Goal: Transaction & Acquisition: Purchase product/service

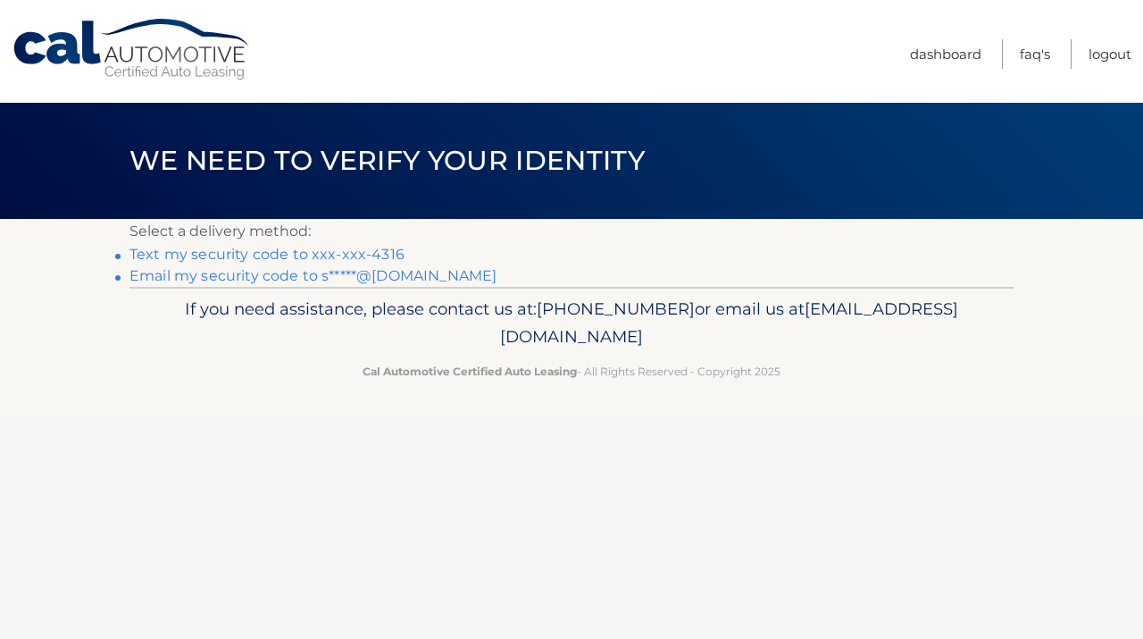
click at [223, 255] on link "Text my security code to xxx-xxx-4316" at bounding box center [267, 254] width 275 height 17
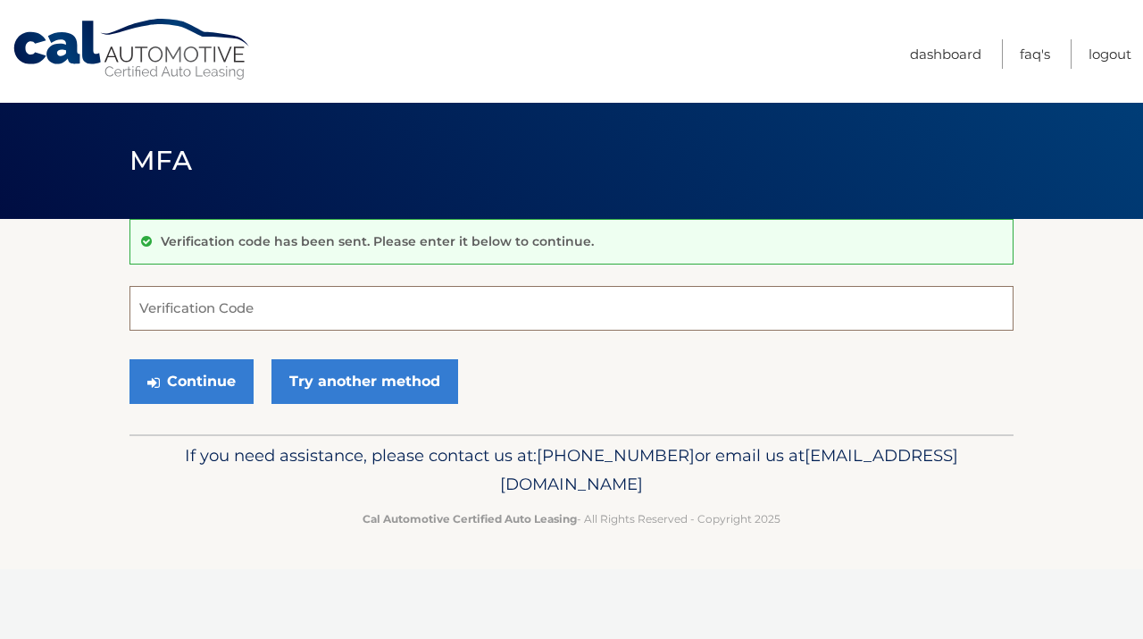
click at [207, 313] on input "Verification Code" at bounding box center [572, 308] width 884 height 45
type input "840528"
click at [192, 371] on button "Continue" at bounding box center [192, 381] width 124 height 45
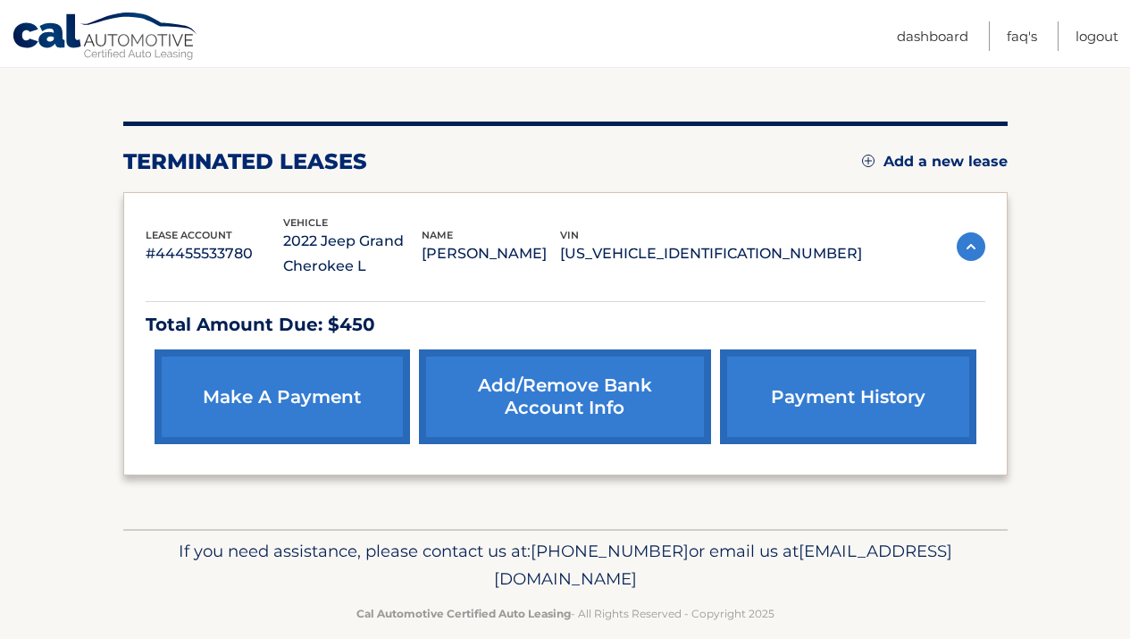
scroll to position [179, 0]
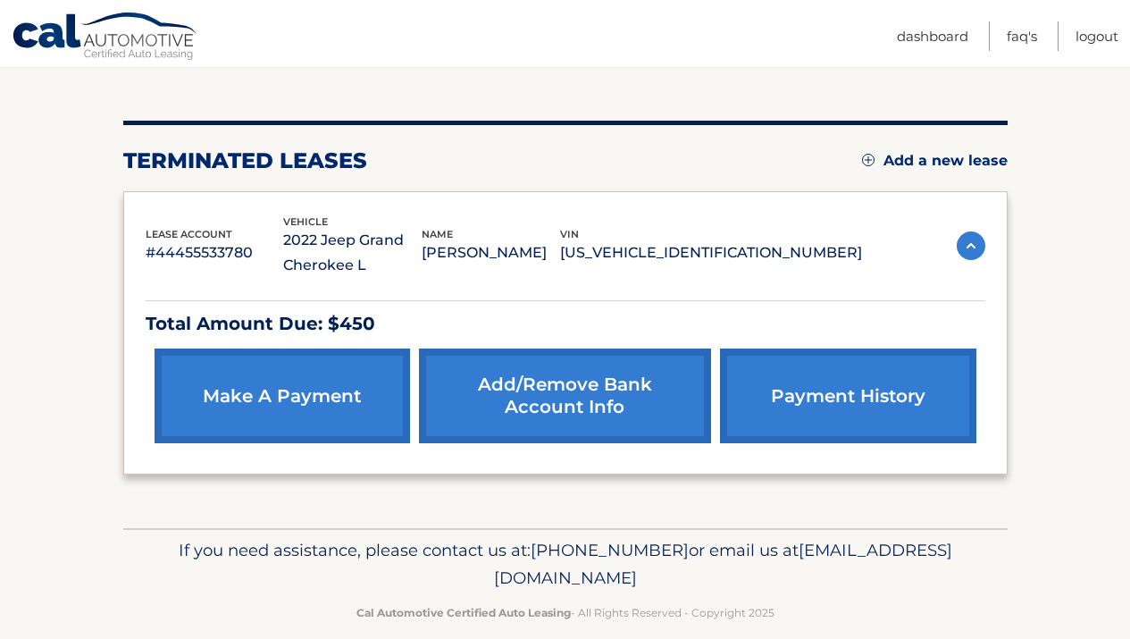
click at [1129, 247] on html "Cal Automotive Menu Dashboard FAQ's Logout" at bounding box center [565, 140] width 1130 height 639
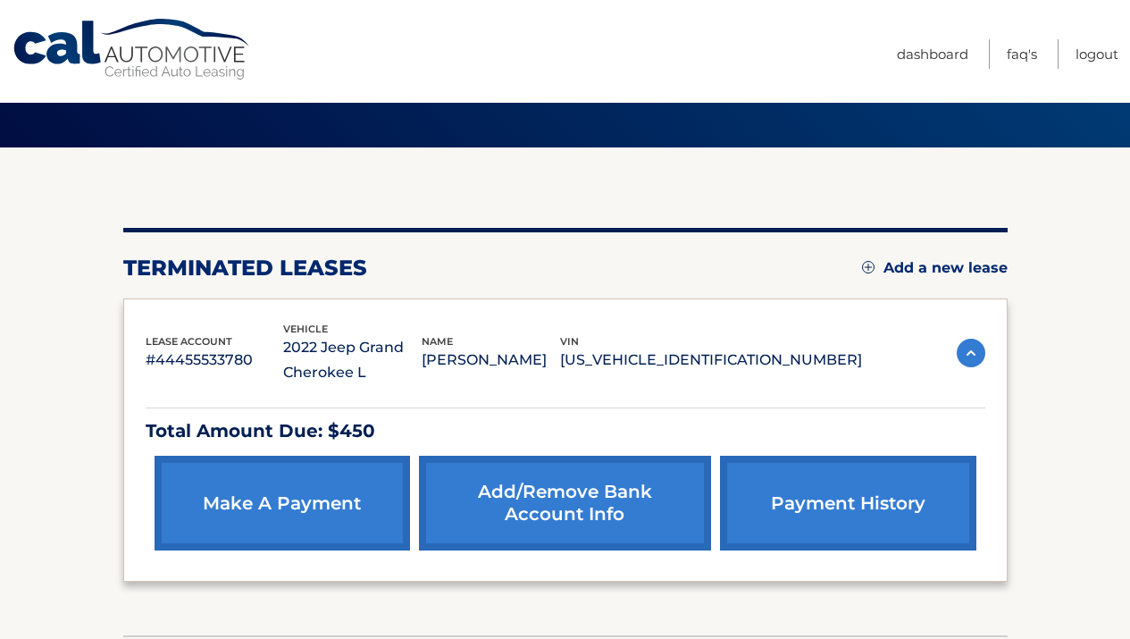
scroll to position [55, 0]
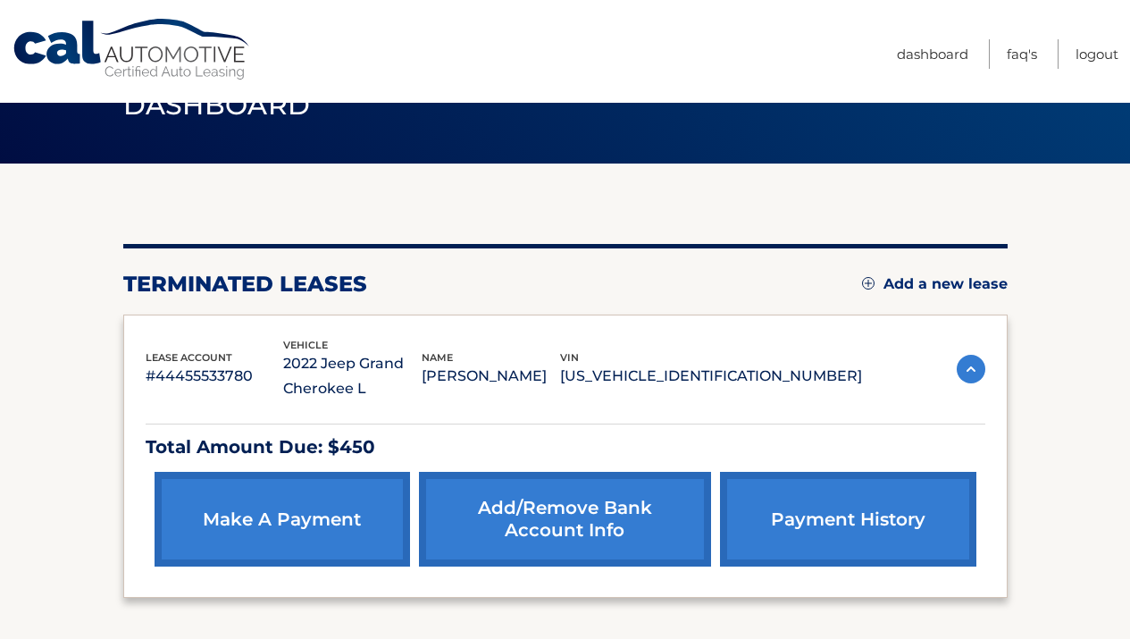
click at [317, 523] on link "make a payment" at bounding box center [282, 519] width 255 height 95
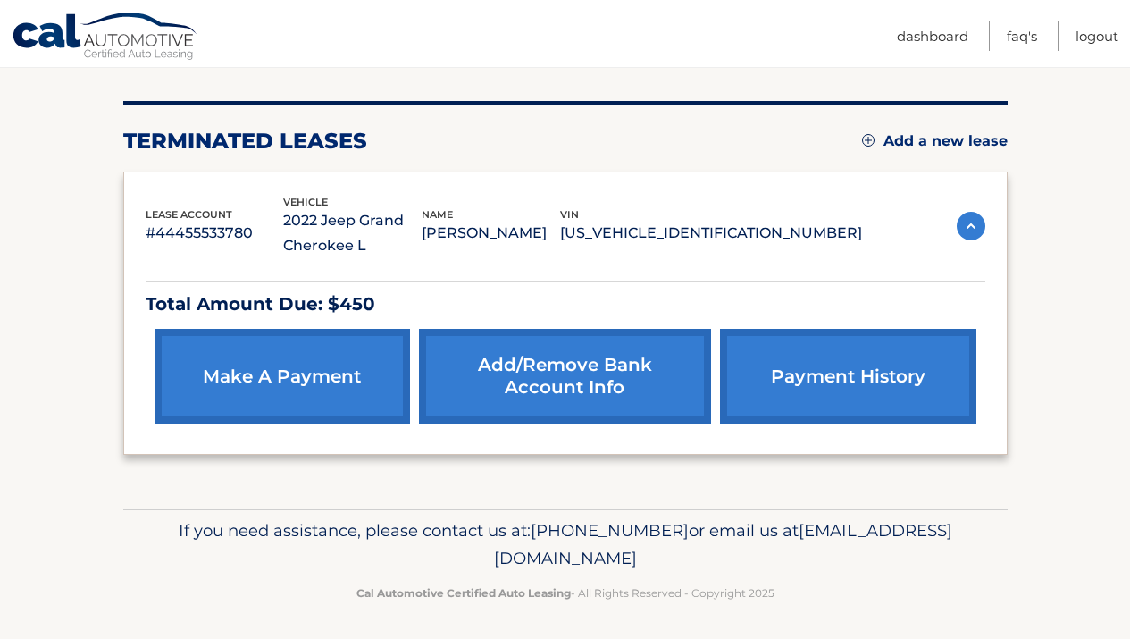
scroll to position [204, 0]
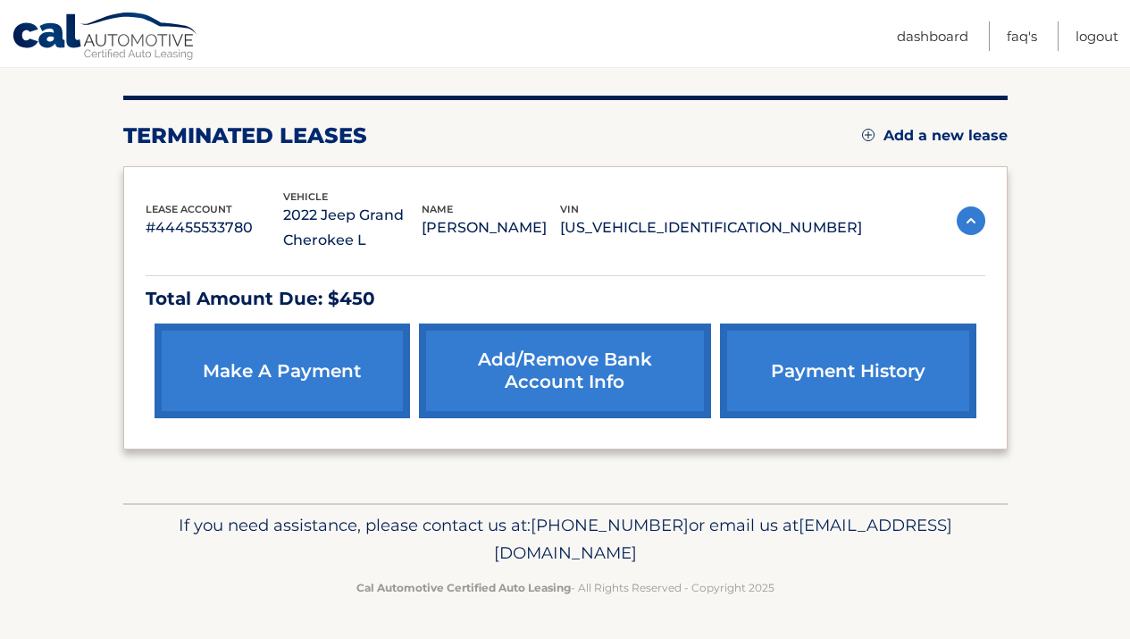
drag, startPoint x: 1142, startPoint y: 124, endPoint x: 1141, endPoint y: 277, distance: 152.8
click at [1129, 277] on html "Cal Automotive Menu Dashboard FAQ's Logout" at bounding box center [565, 115] width 1130 height 639
click at [1041, 389] on section "You are registered for this site, but you haven't enrolled in online payments. …" at bounding box center [565, 259] width 1130 height 488
click at [907, 379] on link "payment history" at bounding box center [847, 370] width 255 height 95
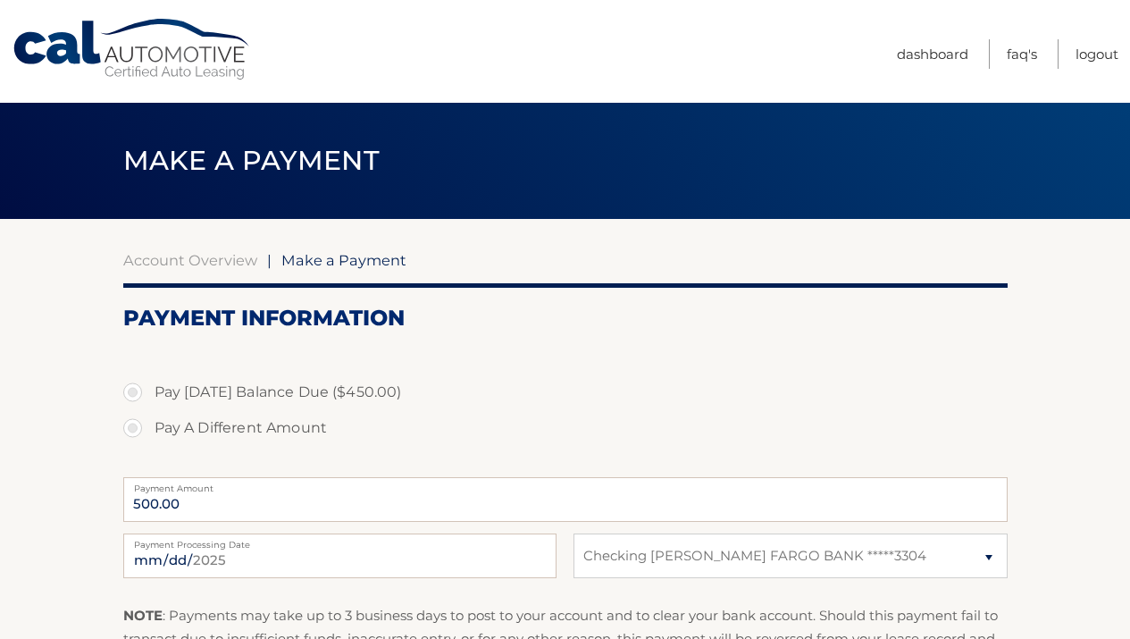
select select "ODcwNGYwY2QtYmQ0YS00MzM4LTg4NmEtZTY2OWQwMjk5MTU2"
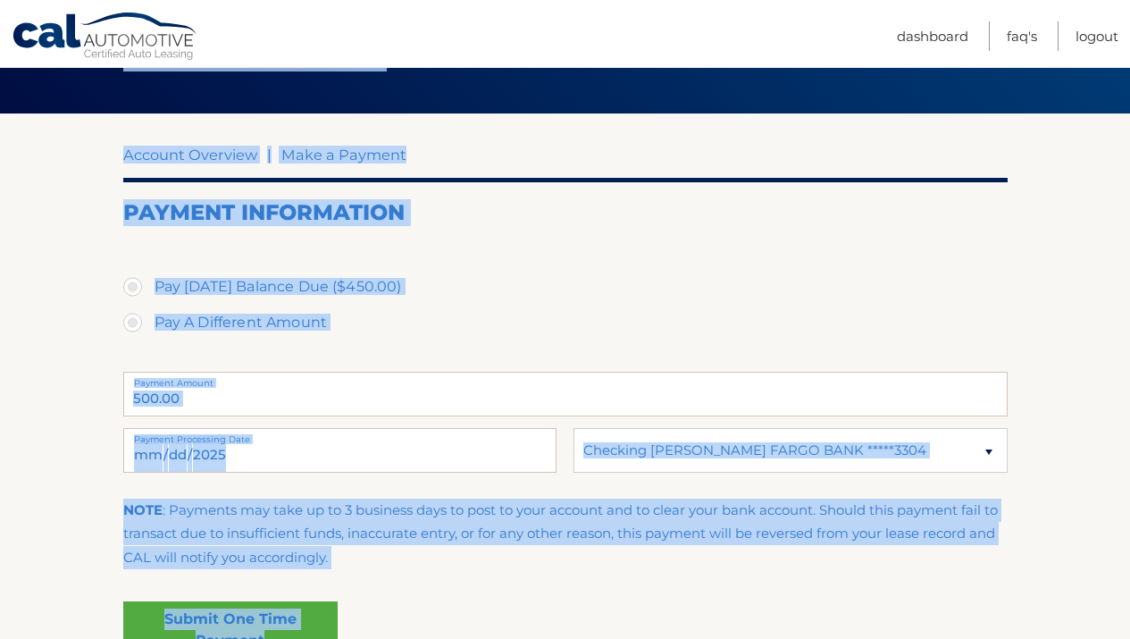
scroll to position [129, 0]
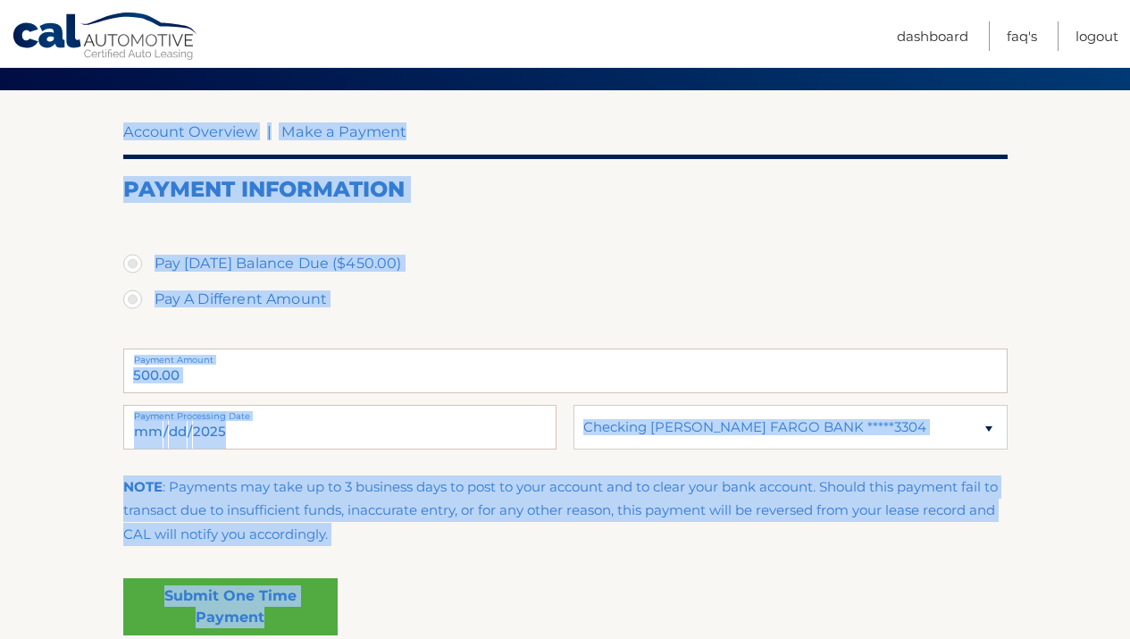
drag, startPoint x: 1142, startPoint y: 73, endPoint x: 1140, endPoint y: 163, distance: 89.4
click at [1129, 163] on html "Cal Automotive Menu Dashboard FAQ's Logout" at bounding box center [565, 190] width 1130 height 639
click at [889, 256] on label "Pay Today's Balance Due ($450.00)" at bounding box center [565, 264] width 884 height 36
click at [148, 256] on input "Pay Today's Balance Due ($450.00)" at bounding box center [139, 260] width 18 height 29
radio input "true"
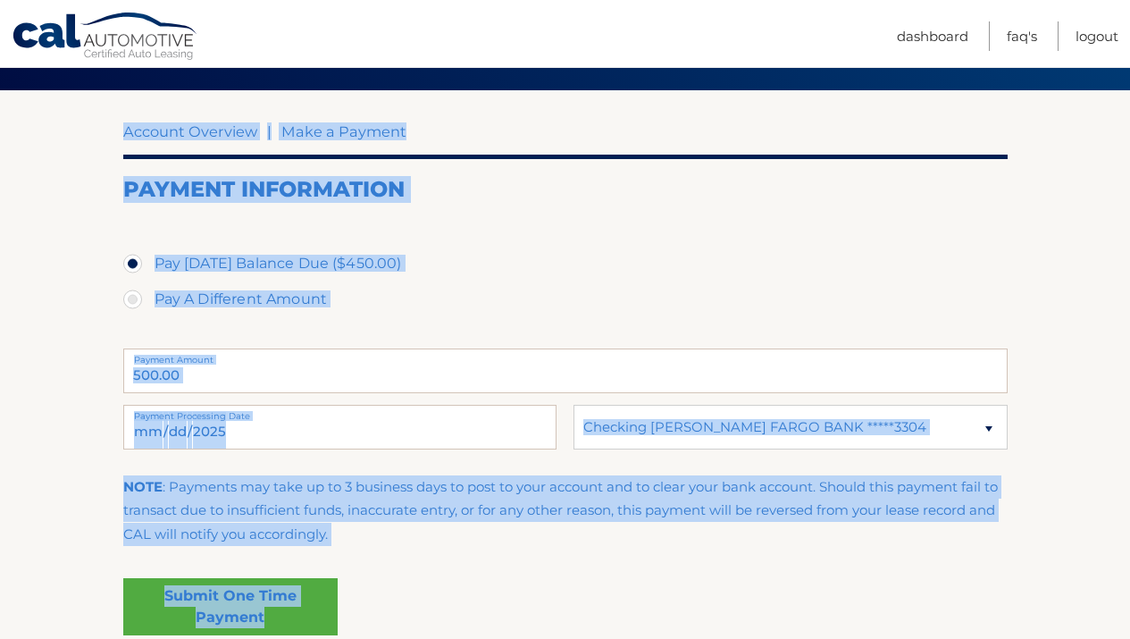
type input "450.00"
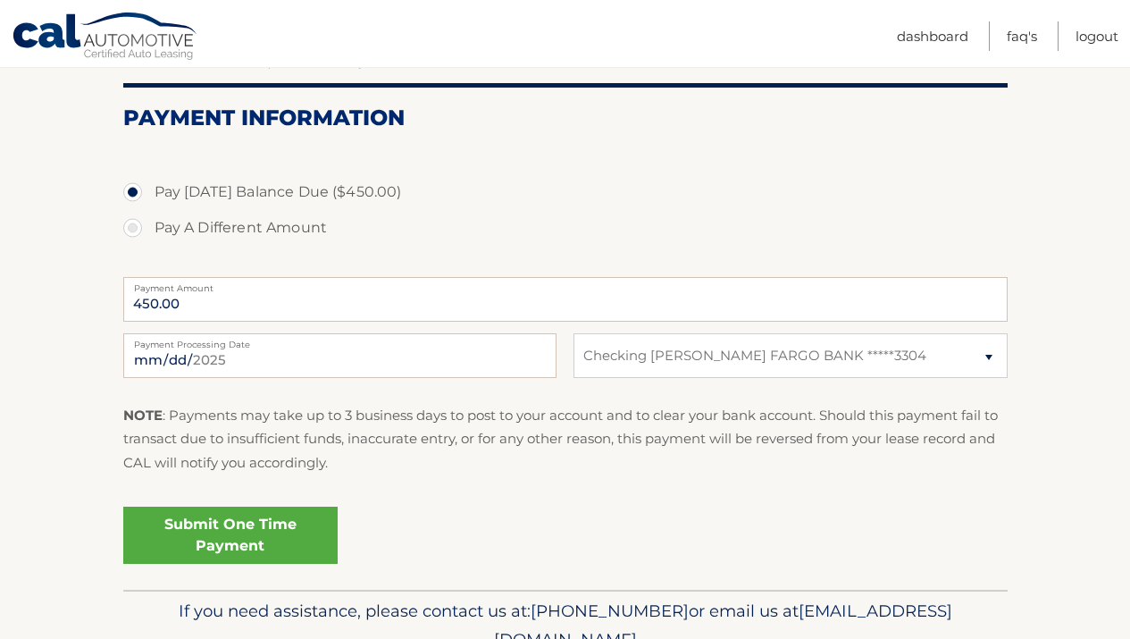
scroll to position [220, 0]
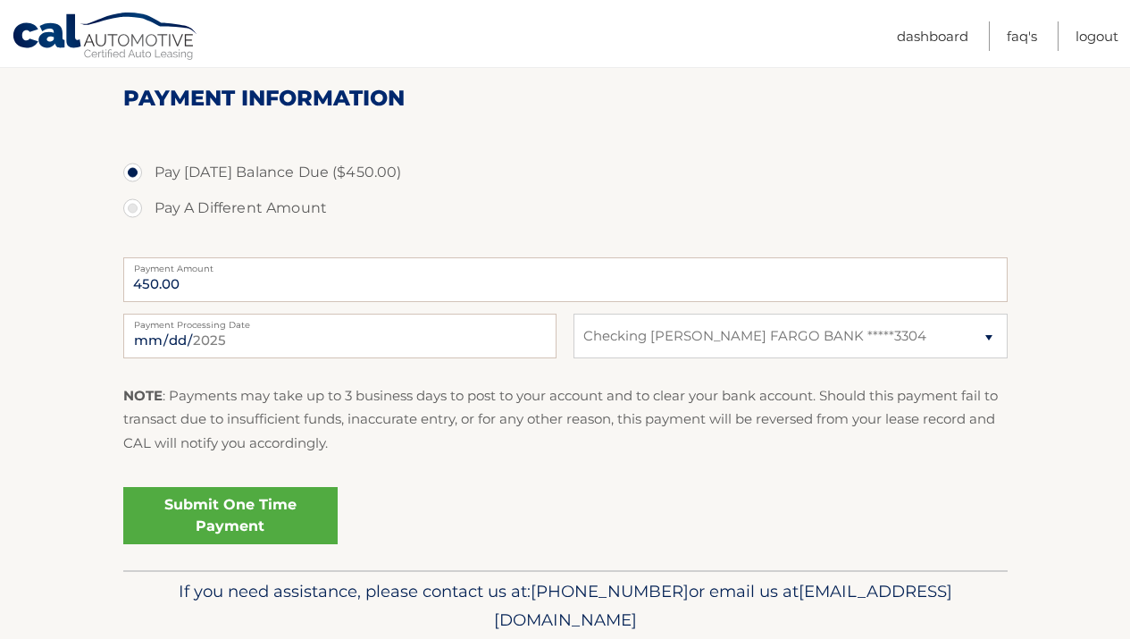
click at [286, 505] on link "Submit One Time Payment" at bounding box center [230, 515] width 214 height 57
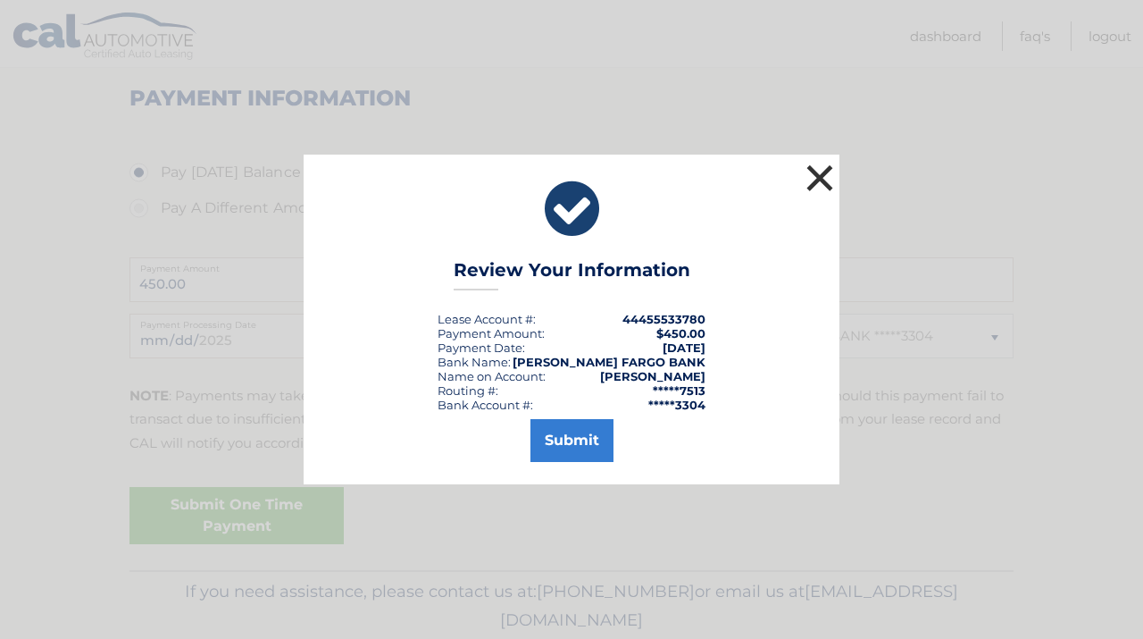
click at [824, 177] on button "×" at bounding box center [820, 178] width 36 height 36
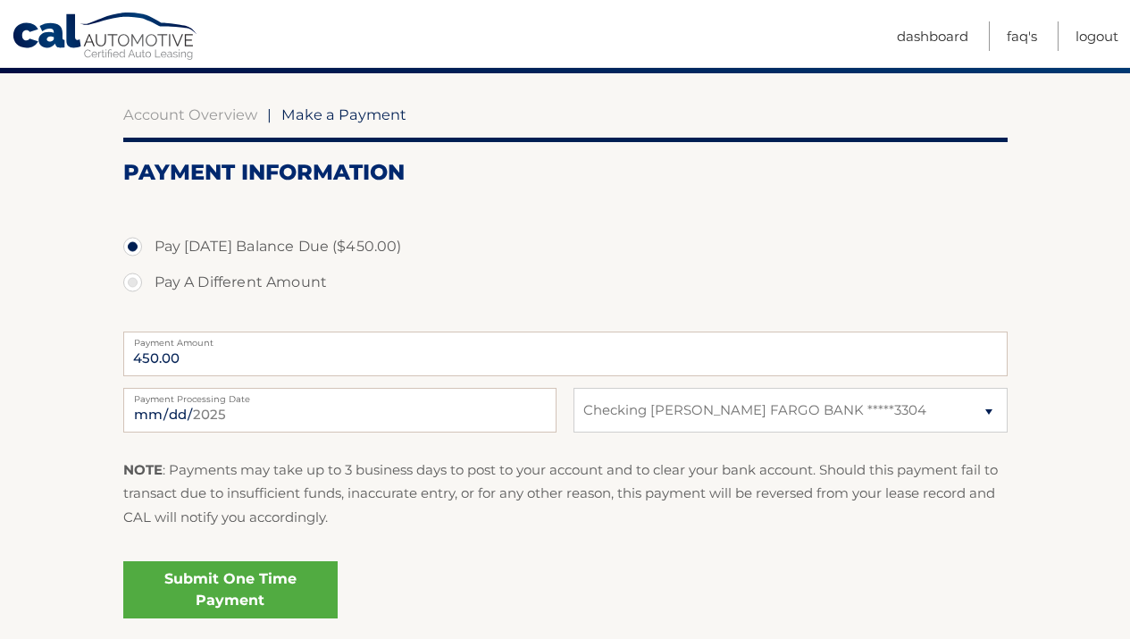
scroll to position [21, 0]
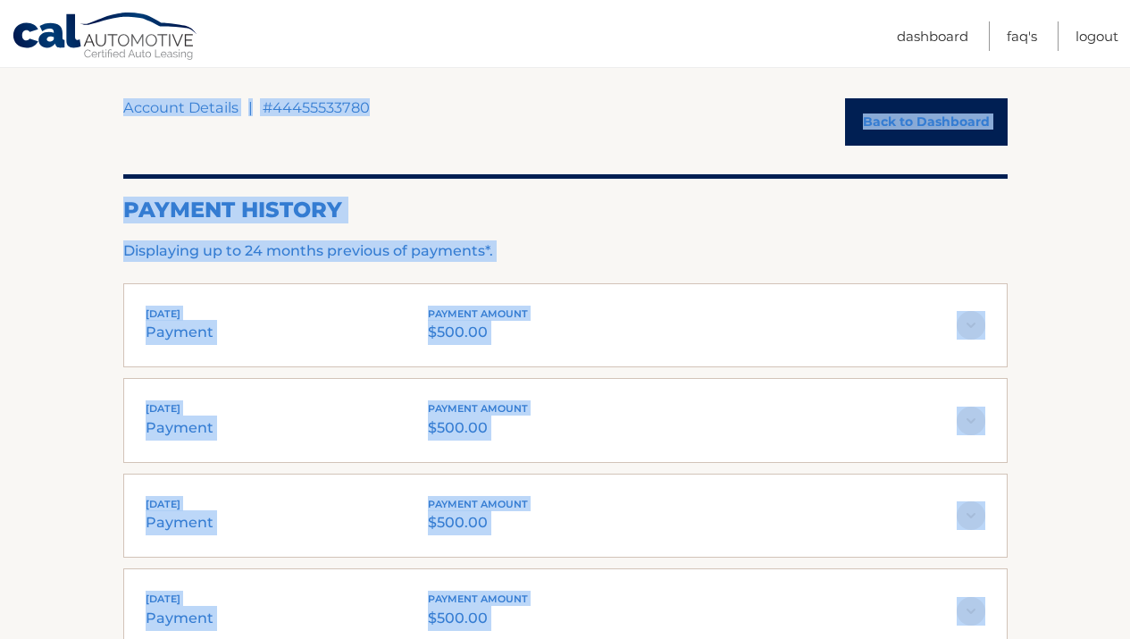
scroll to position [139, 0]
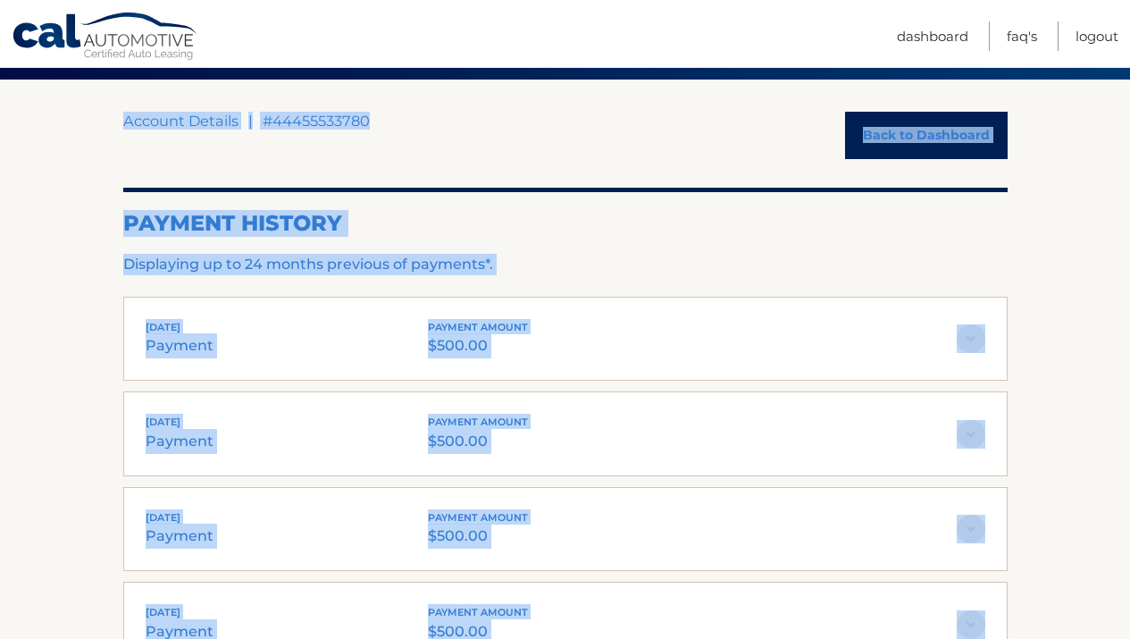
drag, startPoint x: 1142, startPoint y: 146, endPoint x: 1137, endPoint y: 197, distance: 50.3
click at [1129, 197] on html "Cal Automotive Menu Dashboard FAQ's Logout |" at bounding box center [565, 180] width 1130 height 639
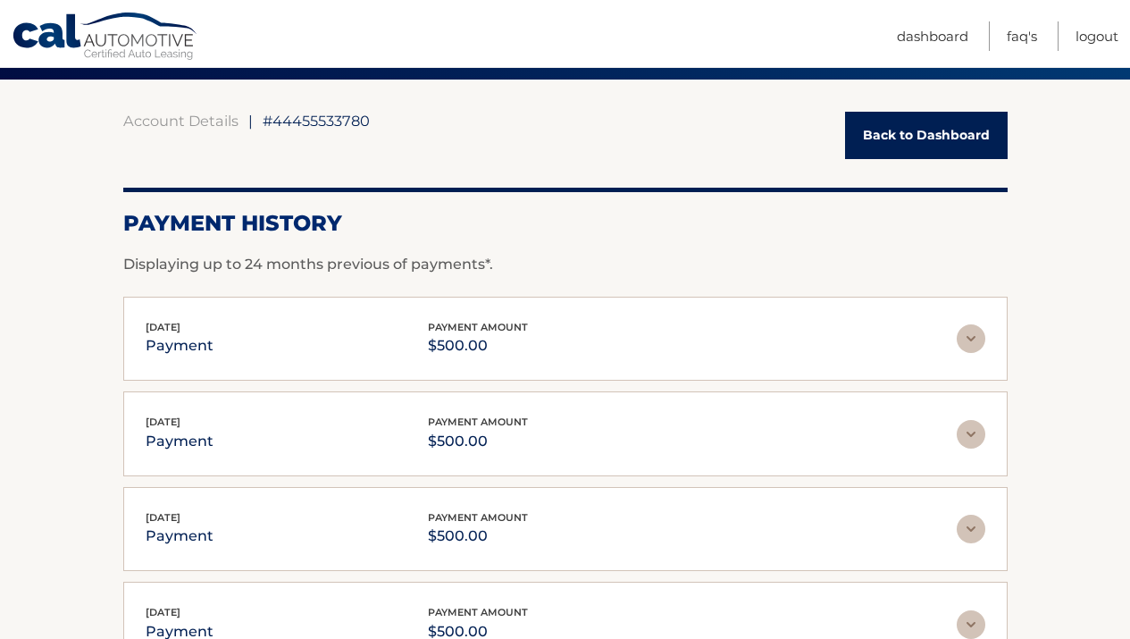
click at [1028, 286] on section "Account Details | #44455533780 Back to Dashboard Payment History Displaying up …" at bounding box center [565, 488] width 1130 height 819
drag, startPoint x: 1127, startPoint y: 146, endPoint x: 1135, endPoint y: 220, distance: 74.6
click at [1129, 220] on html "Cal Automotive Menu Dashboard FAQ's Logout |" at bounding box center [565, 180] width 1130 height 639
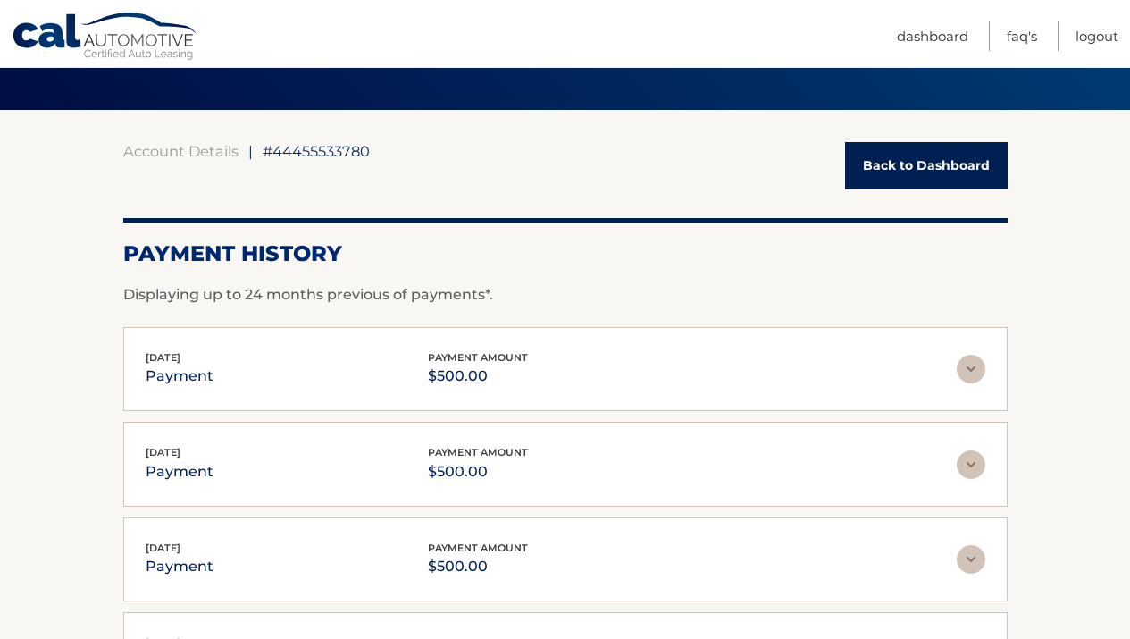
scroll to position [98, 0]
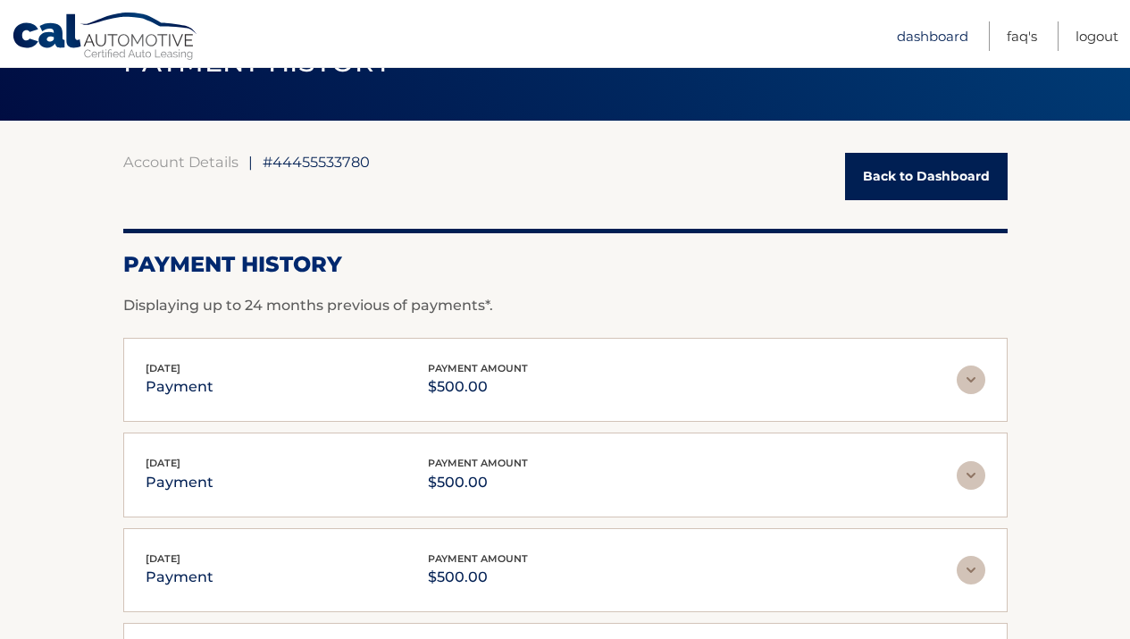
click at [925, 38] on link "Dashboard" at bounding box center [932, 35] width 71 height 29
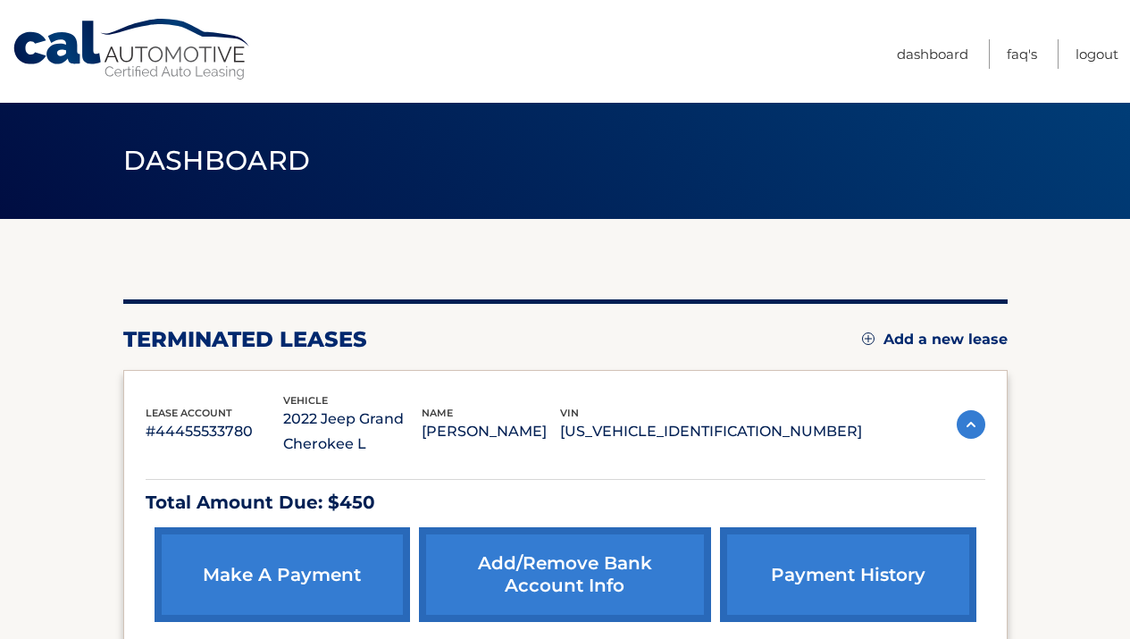
click at [205, 431] on p "#44455533780" at bounding box center [215, 431] width 138 height 25
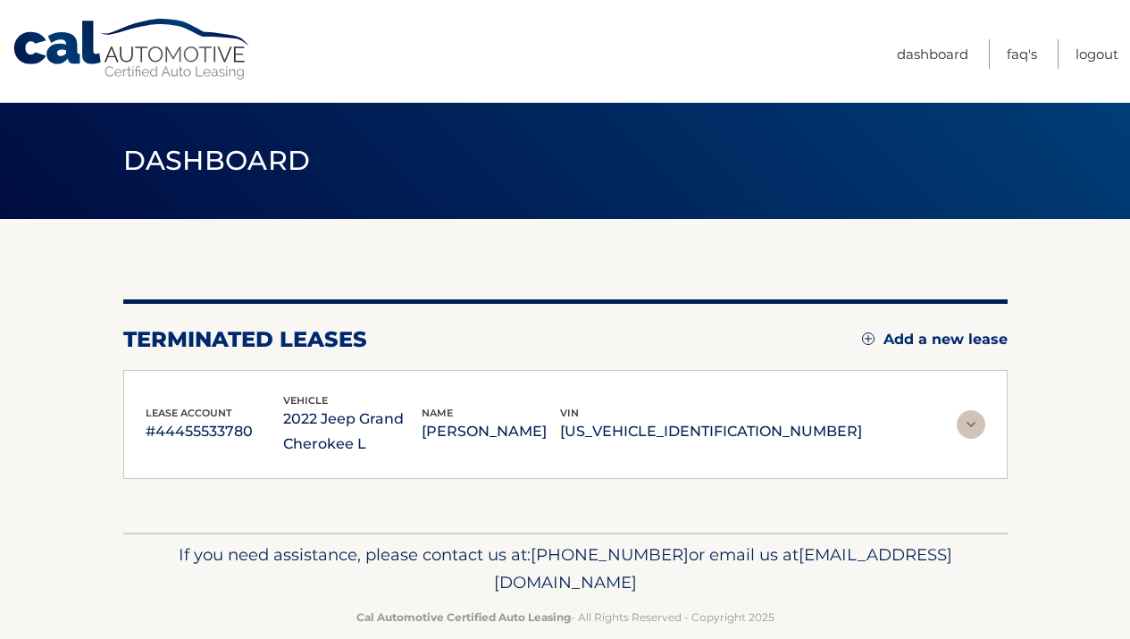
click at [205, 431] on p "#44455533780" at bounding box center [215, 431] width 138 height 25
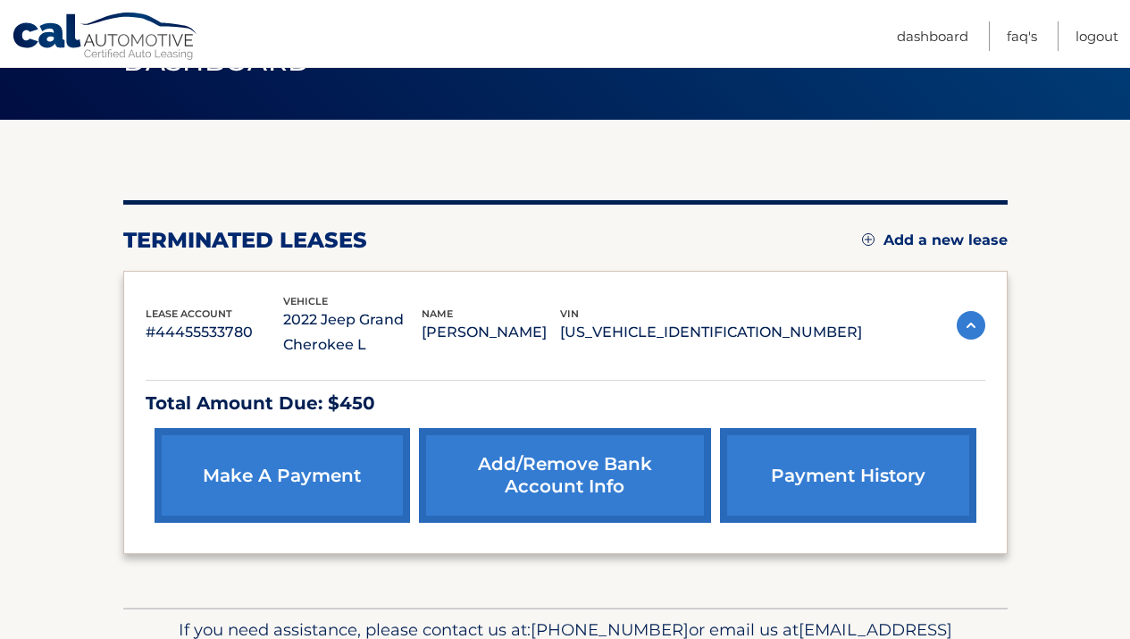
scroll to position [86, 0]
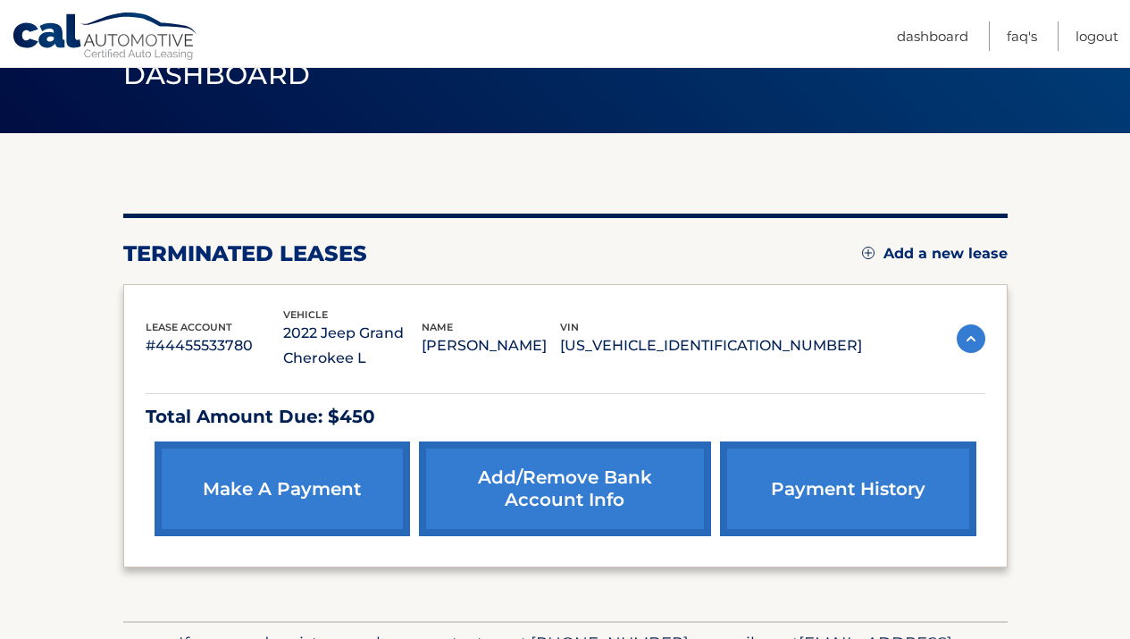
click at [981, 333] on img at bounding box center [971, 338] width 29 height 29
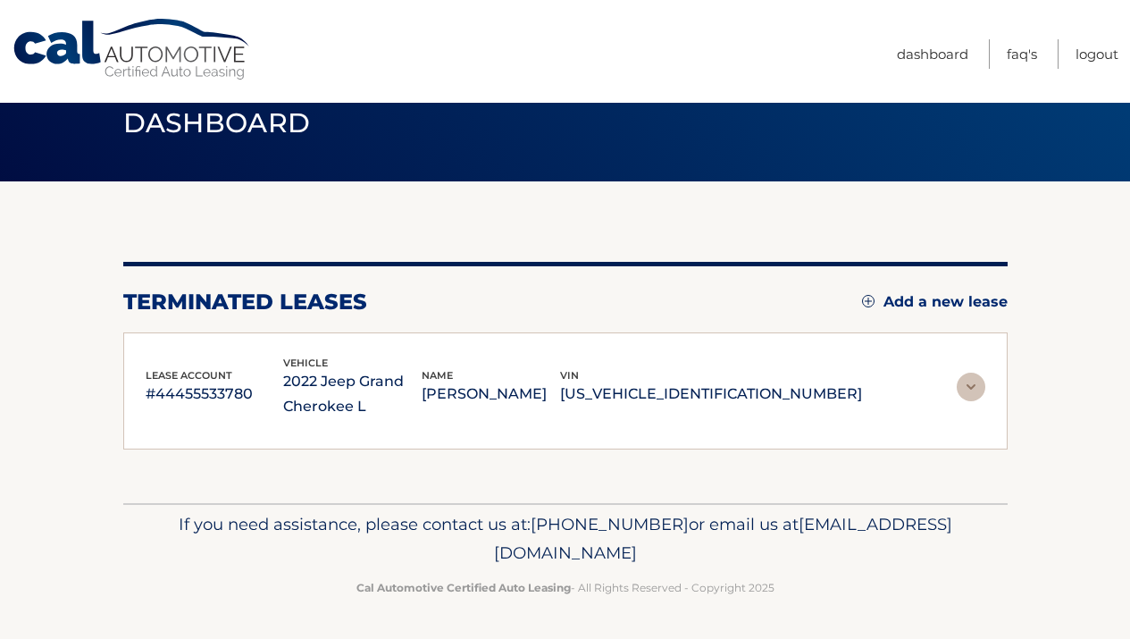
scroll to position [29, 0]
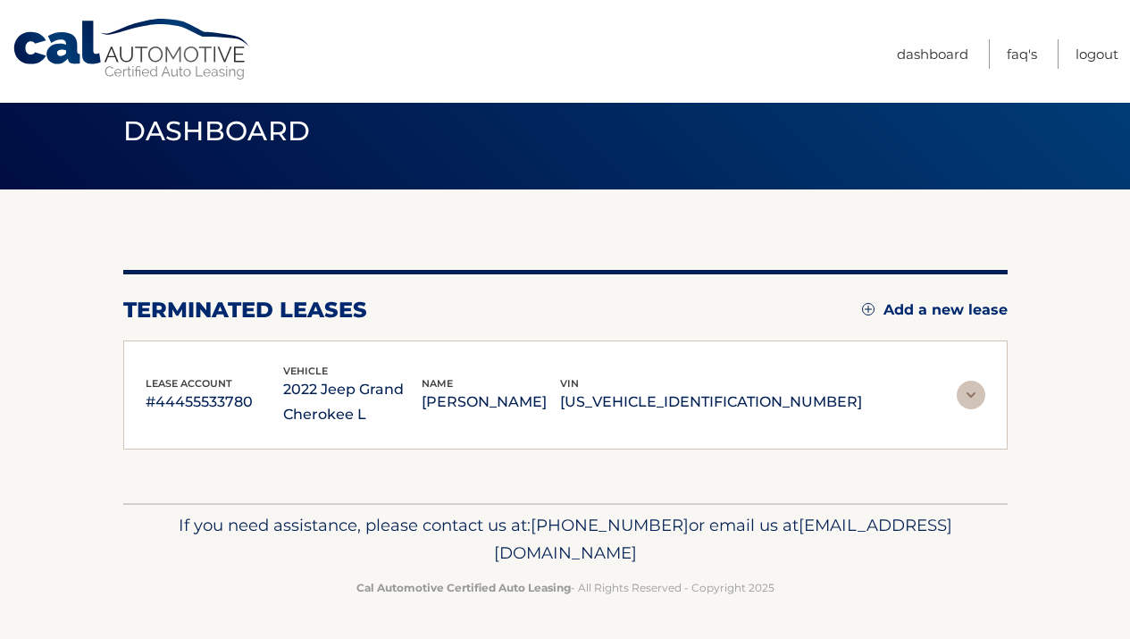
click at [966, 394] on img at bounding box center [971, 395] width 29 height 29
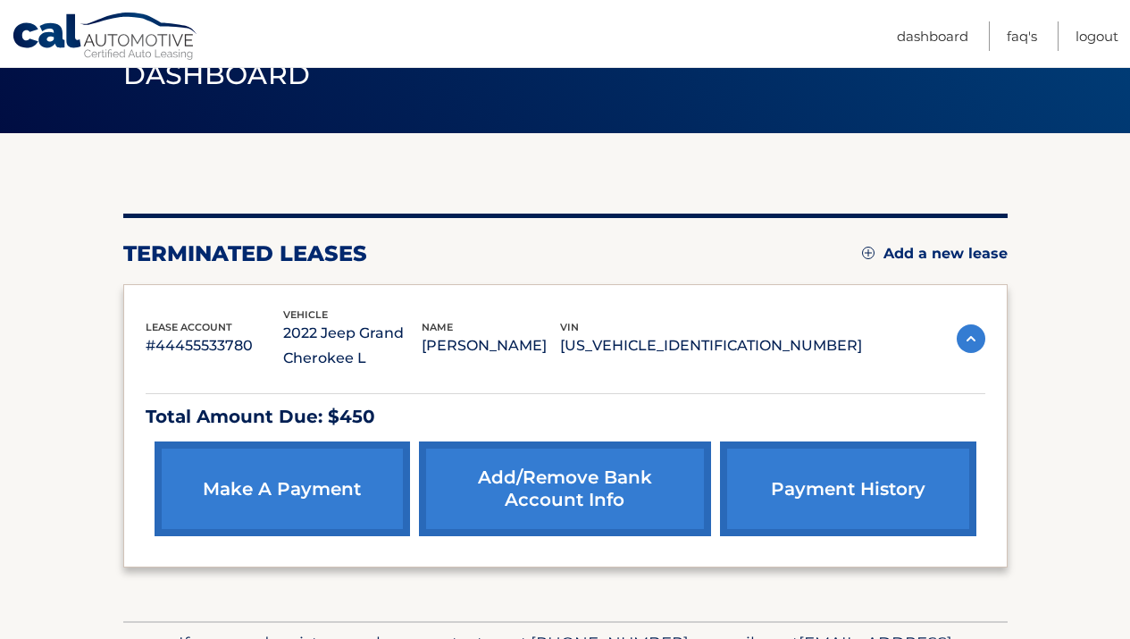
scroll to position [0, 0]
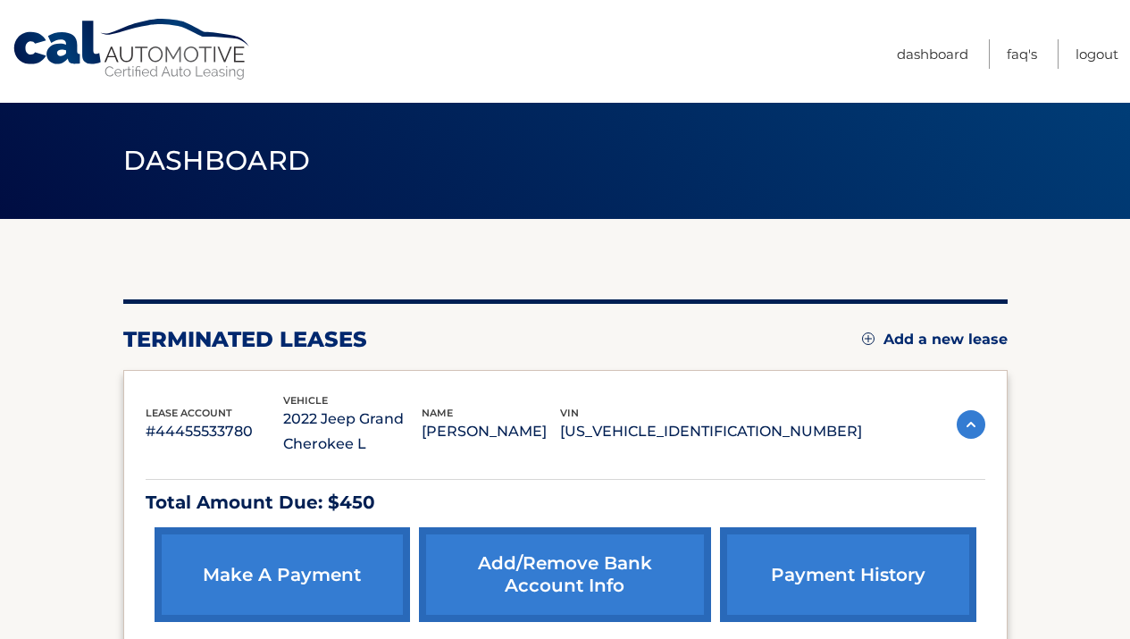
click at [202, 153] on span "Dashboard" at bounding box center [217, 160] width 188 height 33
click at [941, 56] on link "Dashboard" at bounding box center [932, 53] width 71 height 29
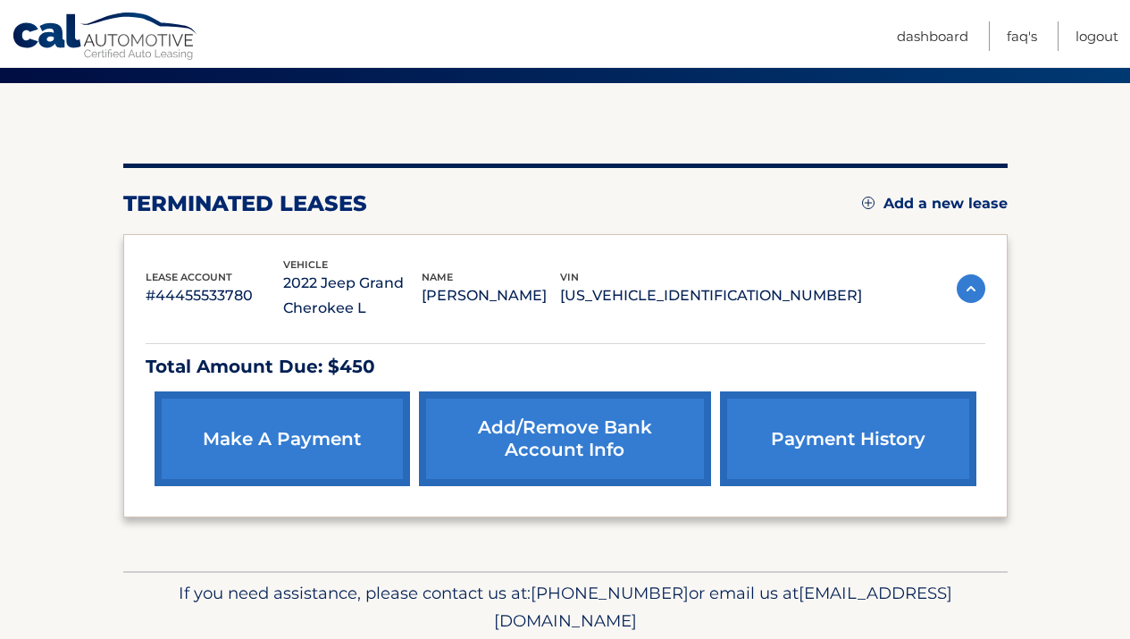
scroll to position [151, 0]
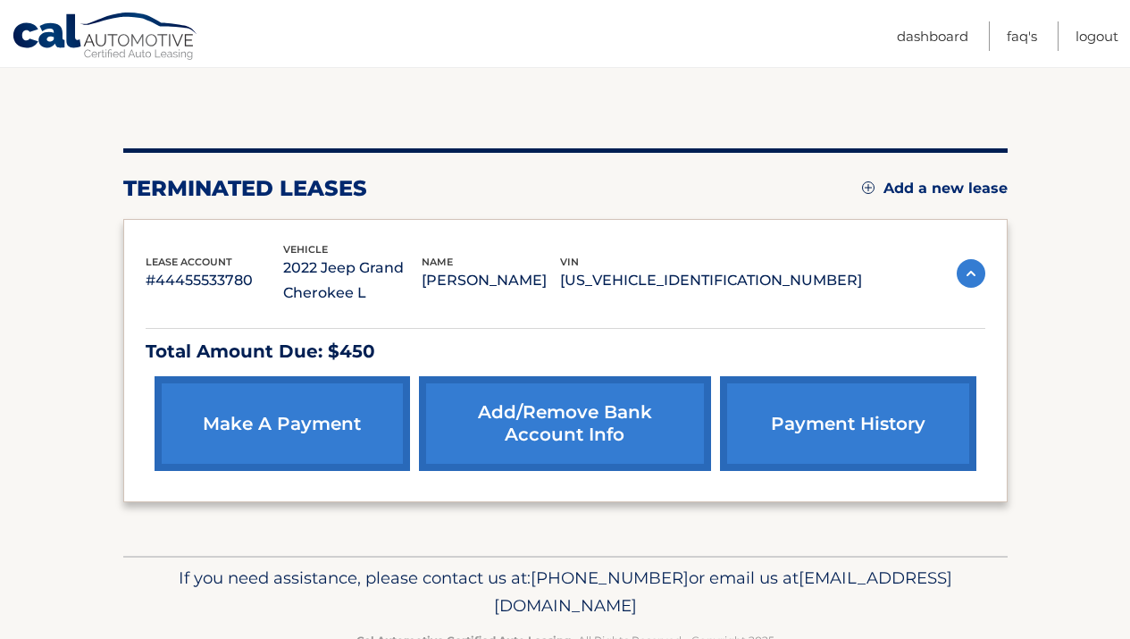
click at [347, 432] on link "make a payment" at bounding box center [282, 423] width 255 height 95
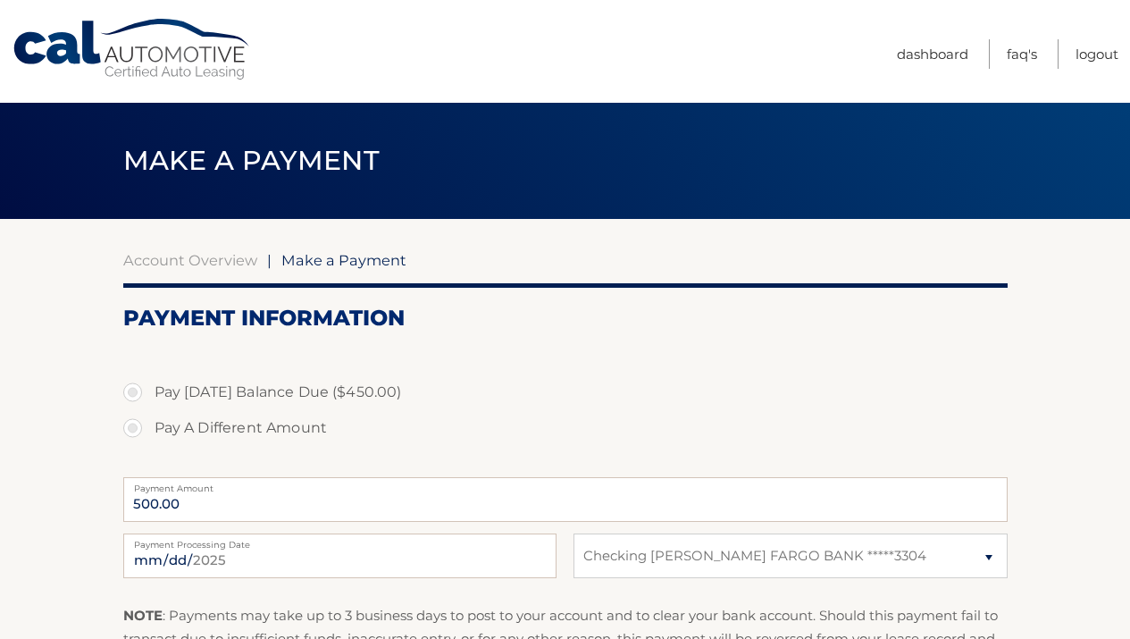
select select "ODcwNGYwY2QtYmQ0YS00MzM4LTg4NmEtZTY2OWQwMjk5MTU2"
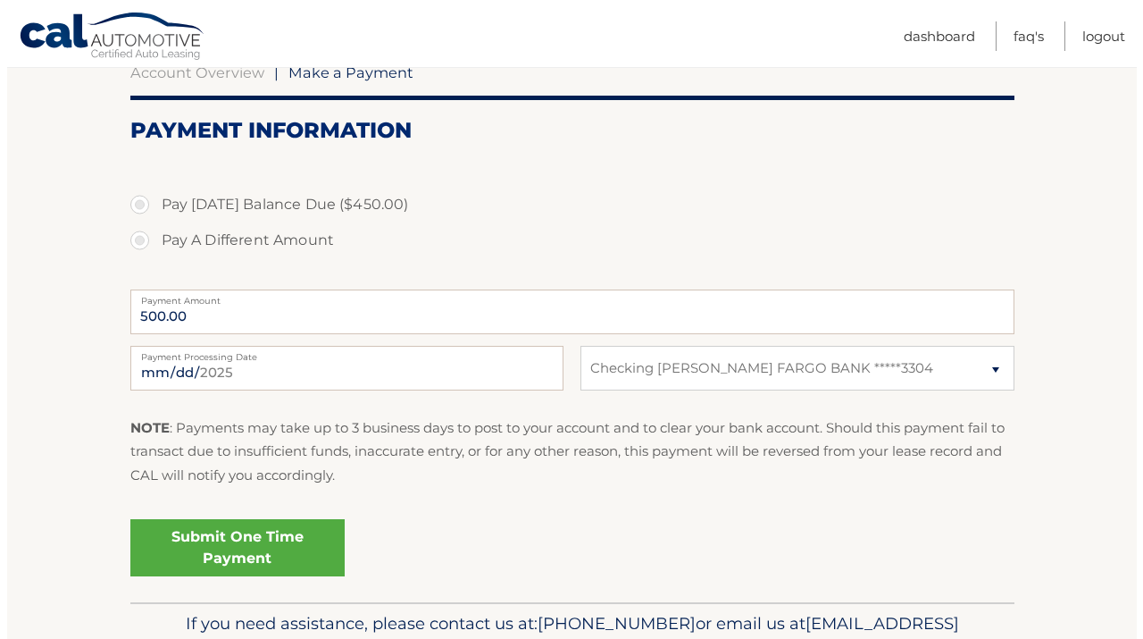
scroll to position [210, 0]
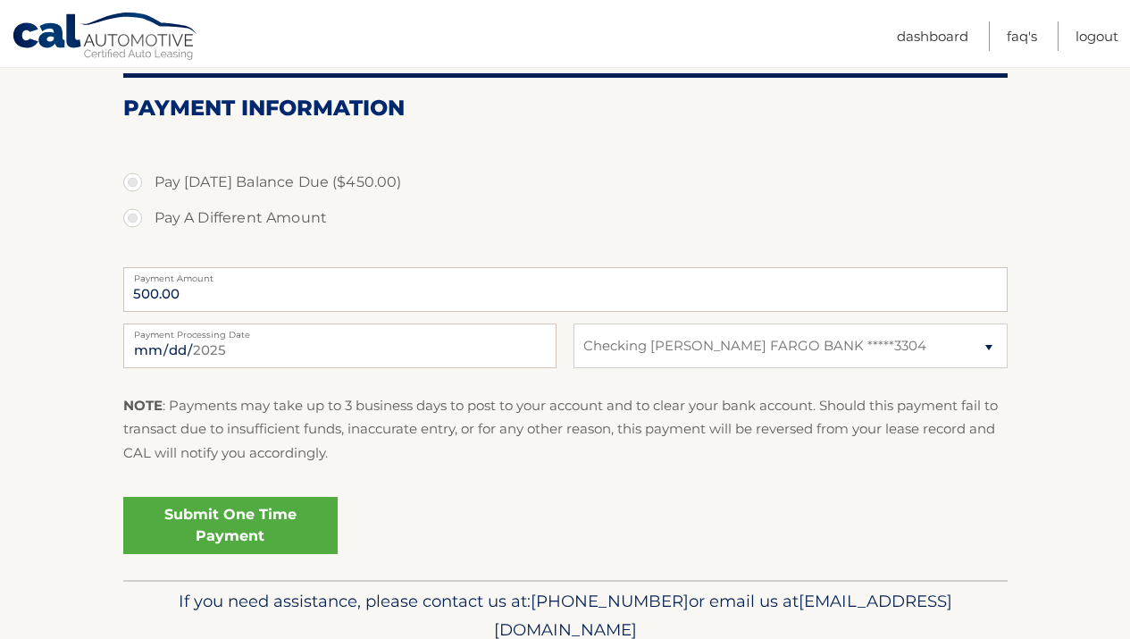
click at [272, 197] on label "Pay [DATE] Balance Due ($450.00)" at bounding box center [565, 182] width 884 height 36
click at [148, 193] on input "Pay [DATE] Balance Due ($450.00)" at bounding box center [139, 178] width 18 height 29
radio input "true"
type input "450.00"
click at [241, 512] on link "Submit One Time Payment" at bounding box center [230, 525] width 214 height 57
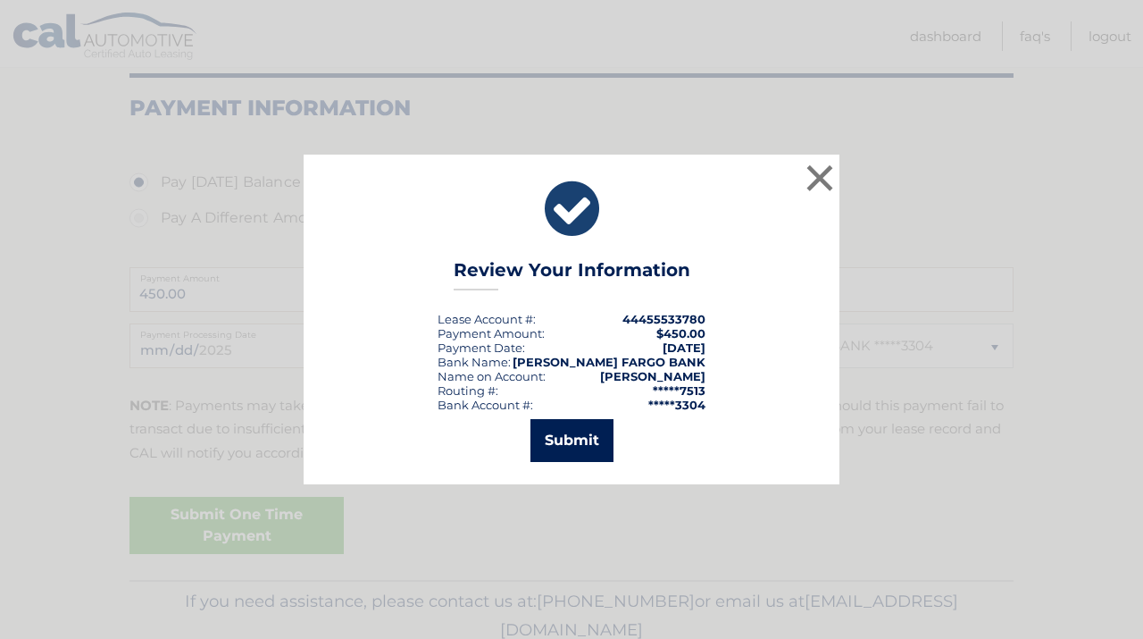
click at [561, 431] on button "Submit" at bounding box center [572, 440] width 83 height 43
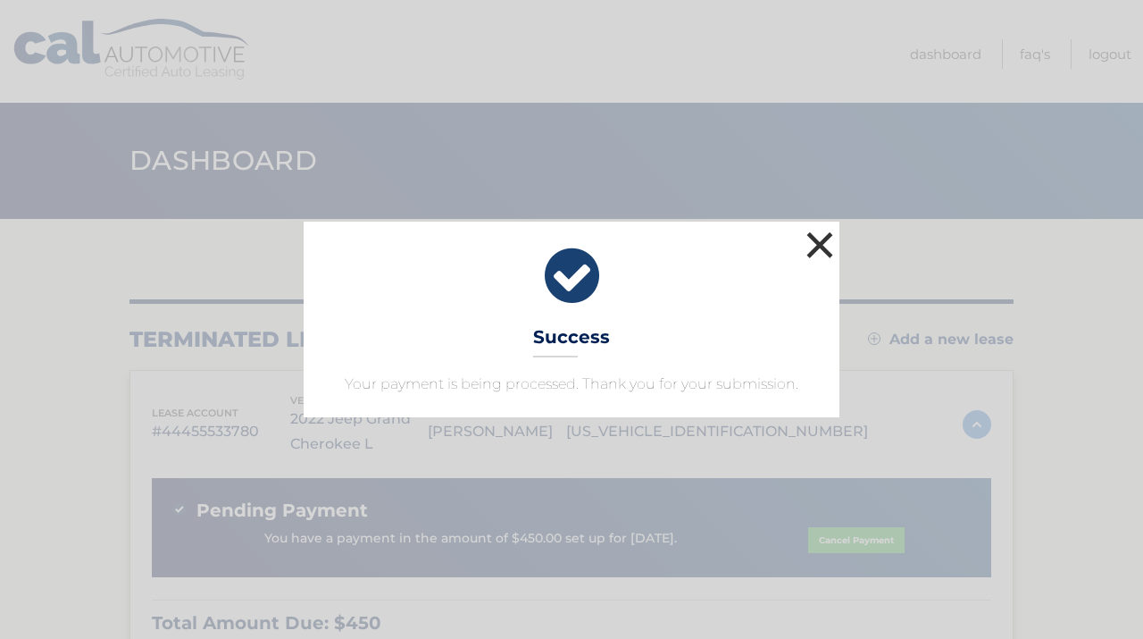
click at [816, 244] on button "×" at bounding box center [820, 245] width 36 height 36
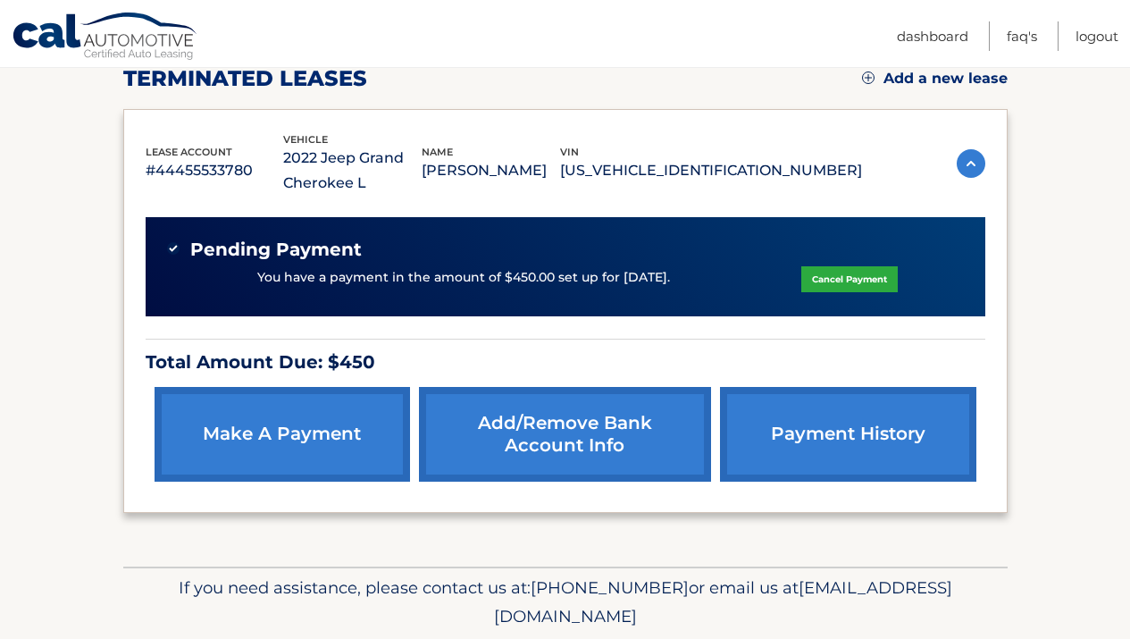
scroll to position [264, 0]
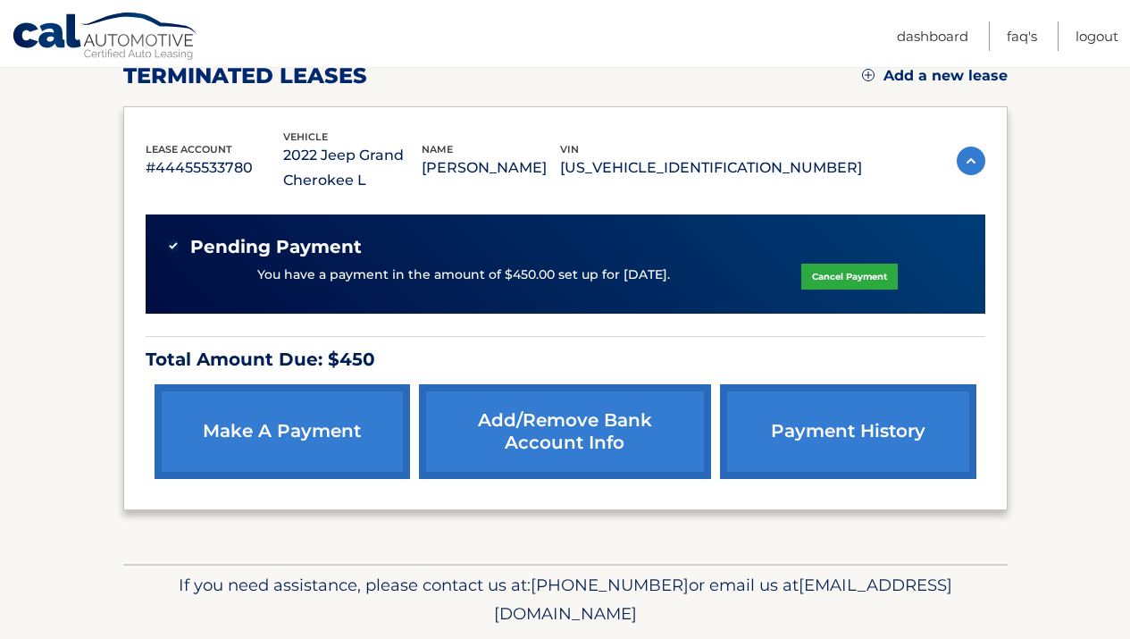
click at [855, 423] on link "payment history" at bounding box center [847, 431] width 255 height 95
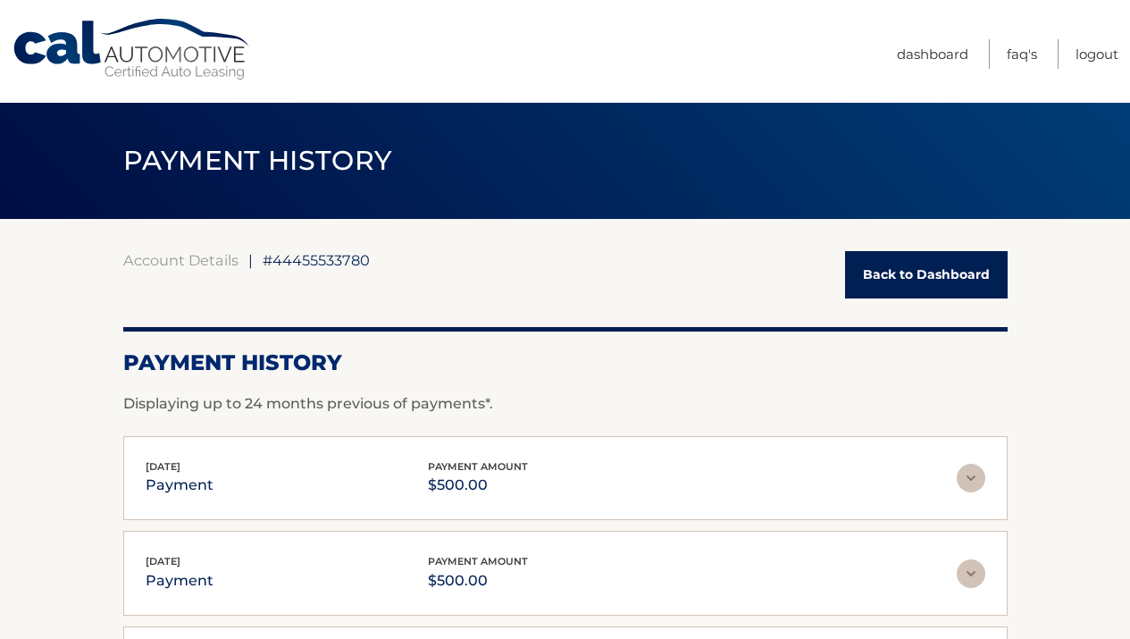
click at [910, 267] on link "Back to Dashboard" at bounding box center [926, 274] width 163 height 47
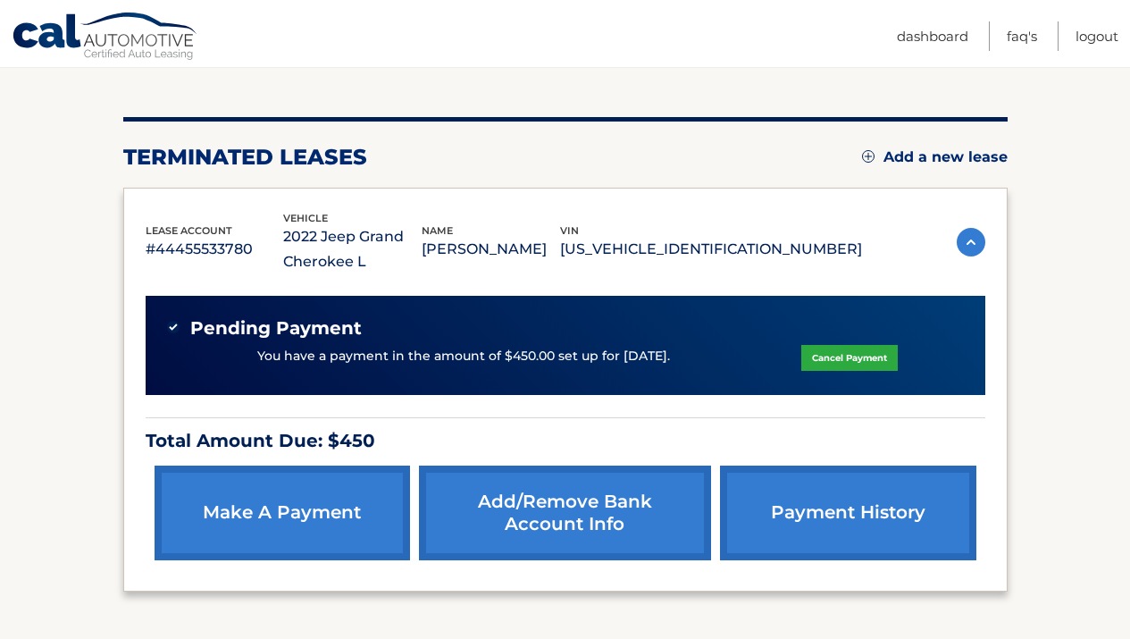
scroll to position [185, 0]
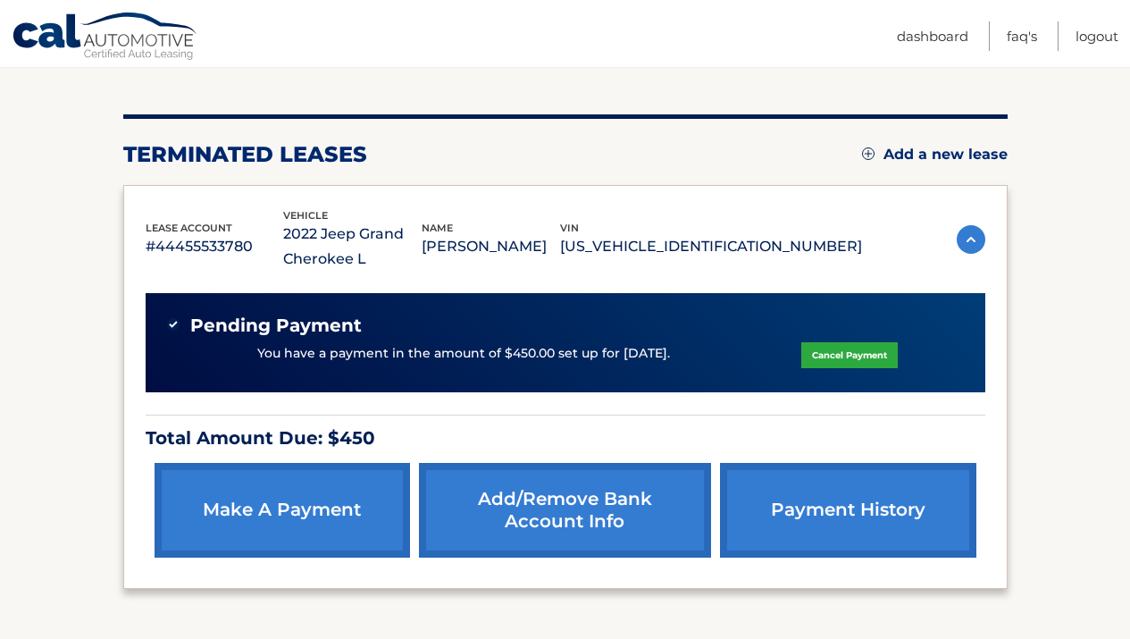
drag, startPoint x: 1142, startPoint y: 26, endPoint x: 1139, endPoint y: 149, distance: 123.3
click at [1129, 149] on html "Cal Automotive Menu Dashboard FAQ's Logout" at bounding box center [565, 134] width 1130 height 639
click at [1023, 280] on section "You are registered for this site, but you haven't enrolled in online payments. …" at bounding box center [565, 338] width 1130 height 608
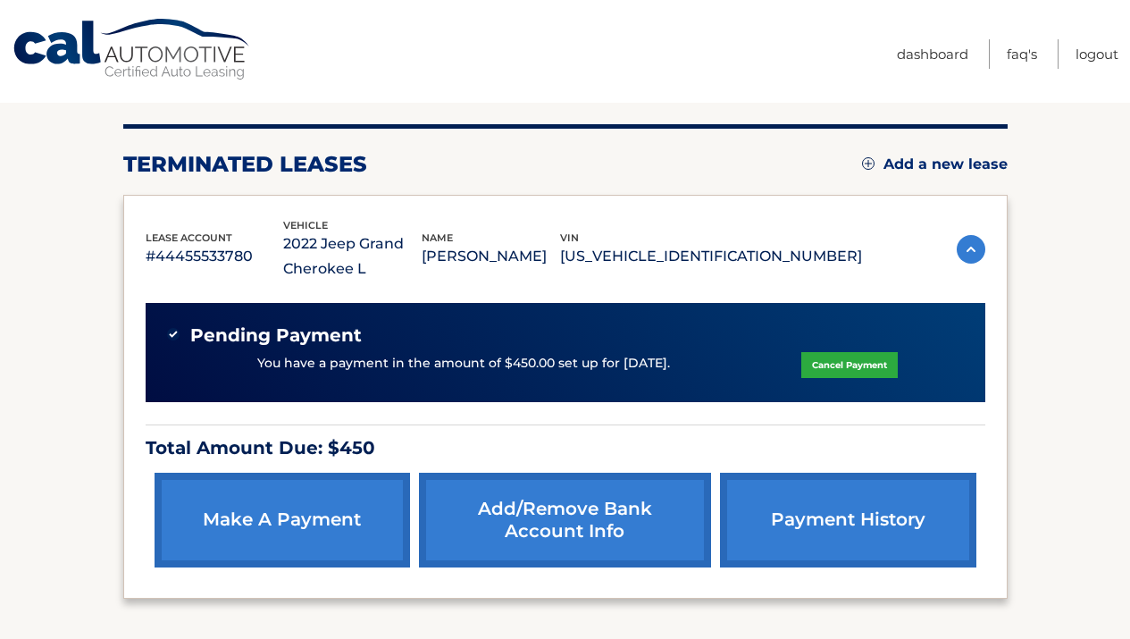
scroll to position [0, 0]
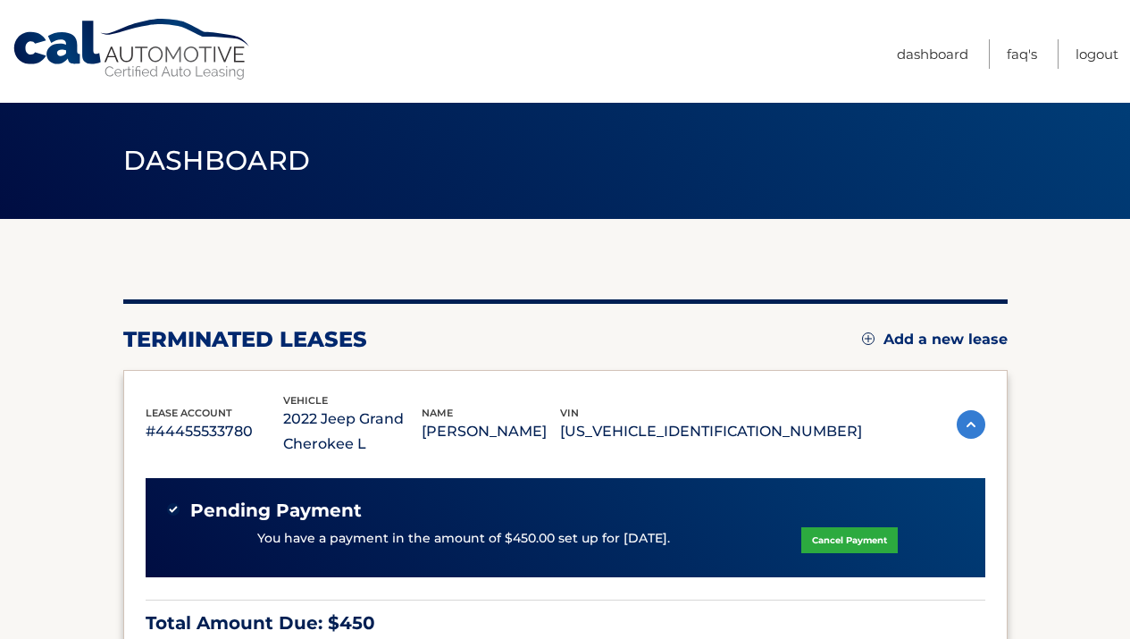
click at [135, 57] on link "Cal Automotive" at bounding box center [132, 49] width 241 height 63
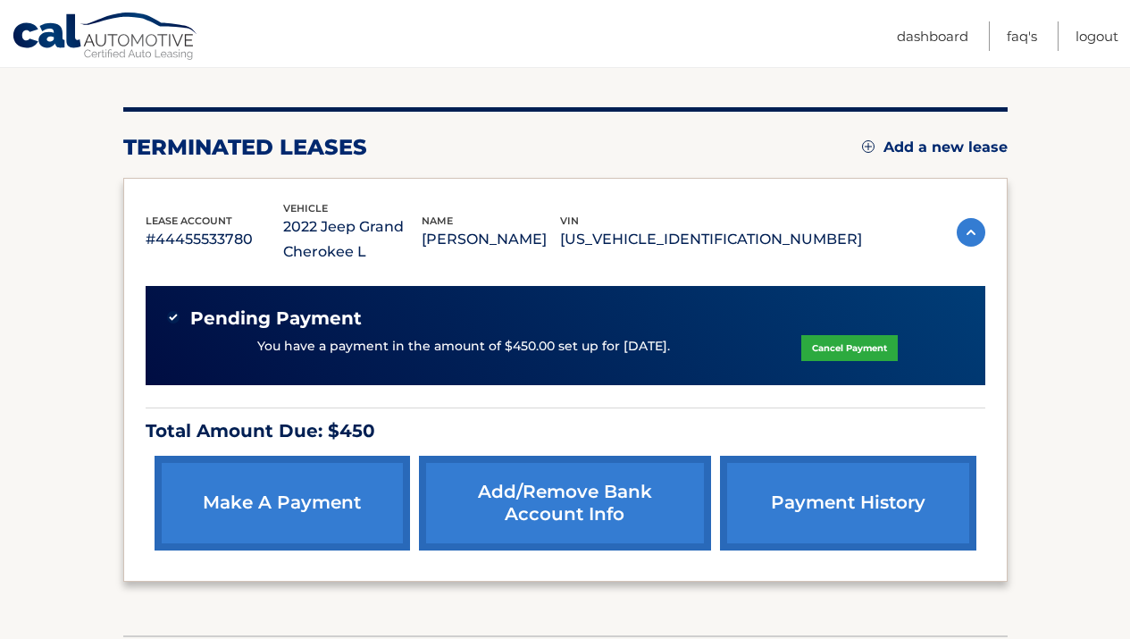
scroll to position [197, 0]
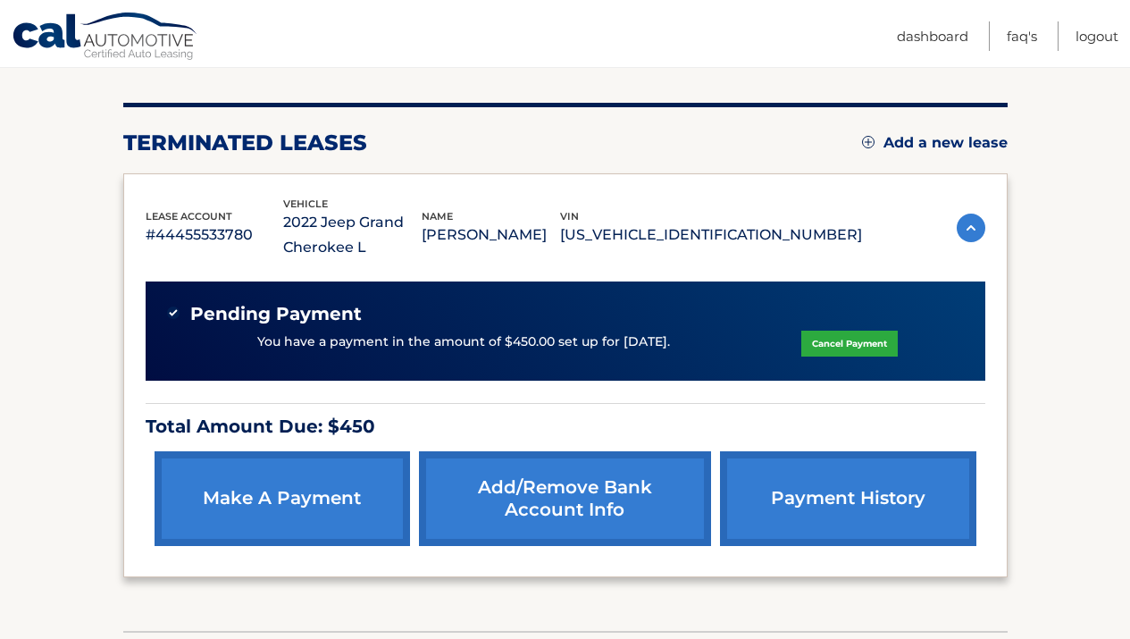
click at [204, 241] on p "#44455533780" at bounding box center [215, 234] width 138 height 25
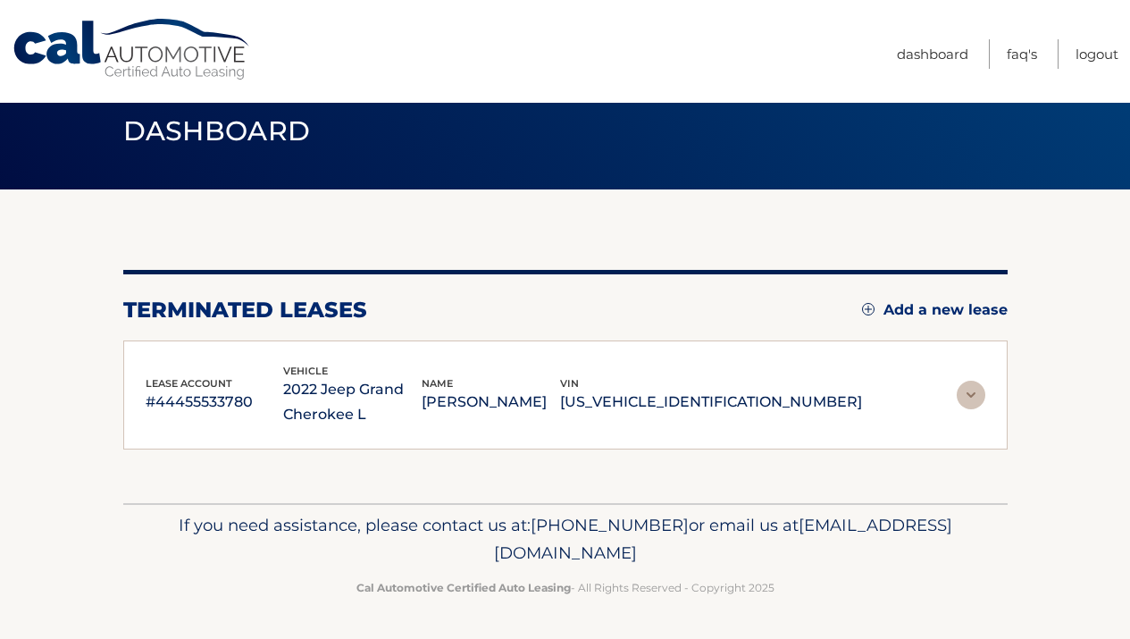
scroll to position [29, 0]
click at [185, 399] on p "#44455533780" at bounding box center [215, 401] width 138 height 25
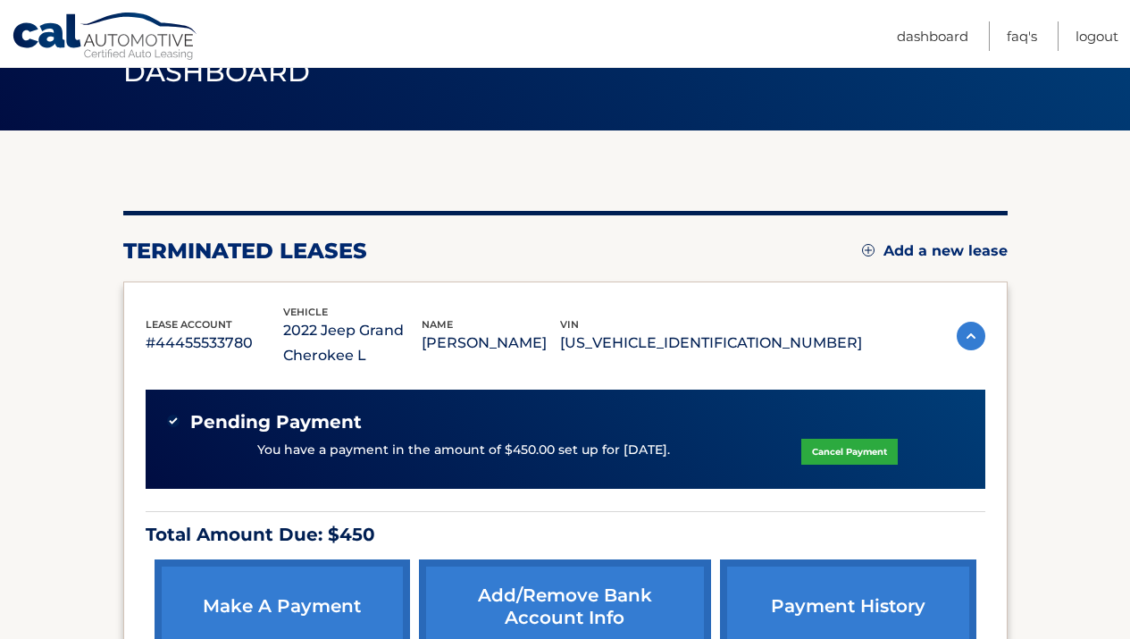
scroll to position [50, 0]
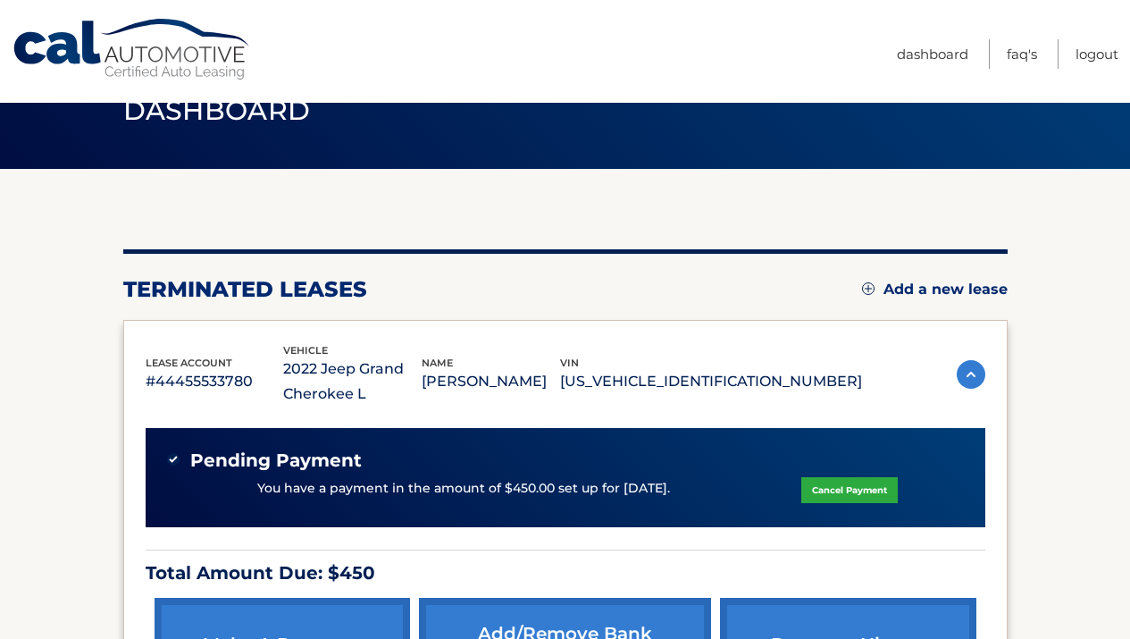
drag, startPoint x: 1142, startPoint y: 279, endPoint x: 1130, endPoint y: 82, distance: 196.9
click at [1129, 82] on html "Cal Automotive Menu Dashboard FAQ's Logout" at bounding box center [565, 269] width 1130 height 639
click at [832, 188] on div "You are registered for this site, but you haven't enrolled in online payments. …" at bounding box center [565, 473] width 884 height 608
click at [255, 119] on span "Dashboard" at bounding box center [217, 110] width 188 height 33
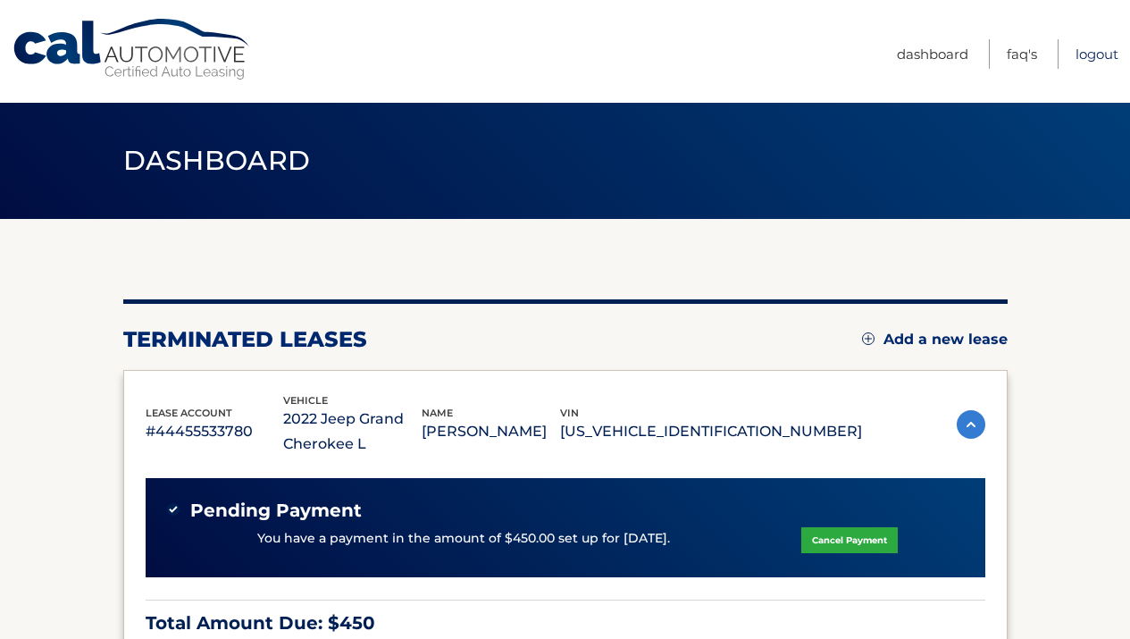
click at [1094, 53] on link "Logout" at bounding box center [1096, 53] width 43 height 29
